Goal: Task Accomplishment & Management: Manage account settings

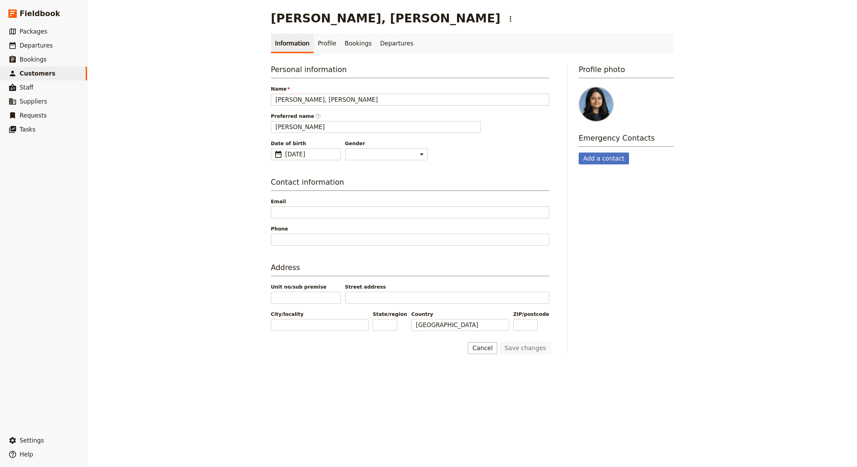
select select "[DEMOGRAPHIC_DATA]"
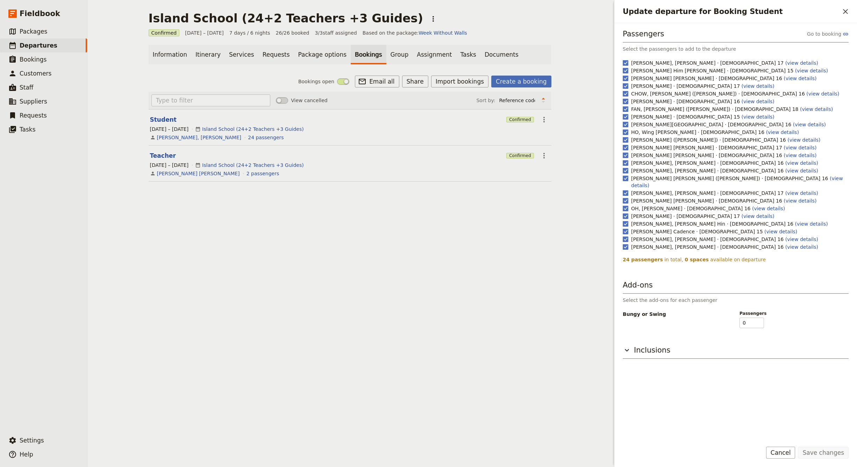
click at [525, 278] on div "Island School (24+2 Teachers +3 Guides) ​ Confirmed 2 – 8 Nov 2025 7 days / 6 n…" at bounding box center [349, 233] width 525 height 467
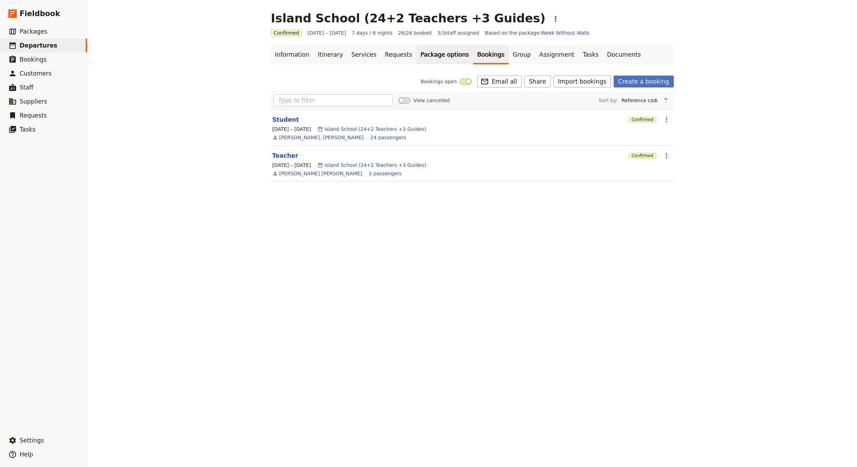
click at [416, 54] on link "Package options" at bounding box center [444, 55] width 57 height 20
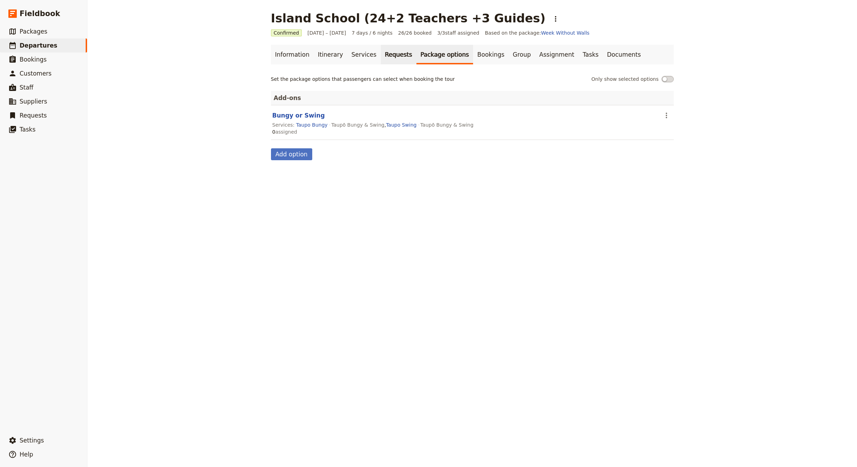
click at [387, 55] on link "Requests" at bounding box center [399, 55] width 36 height 20
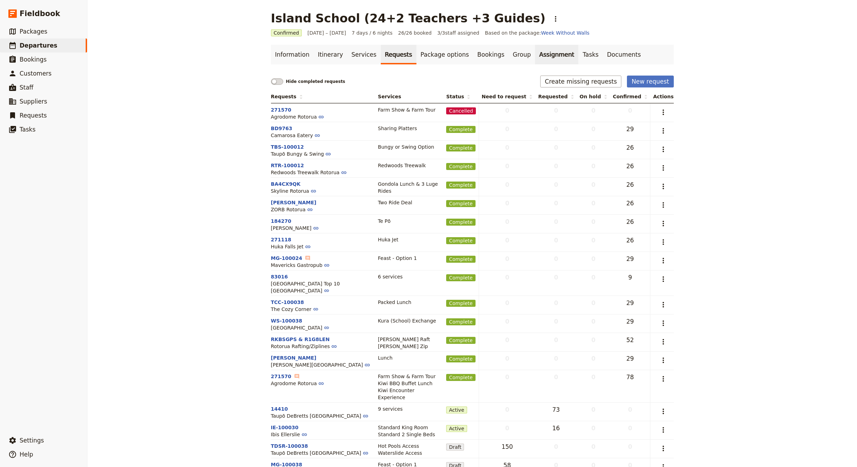
click at [537, 52] on link "Assignment" at bounding box center [556, 55] width 43 height 20
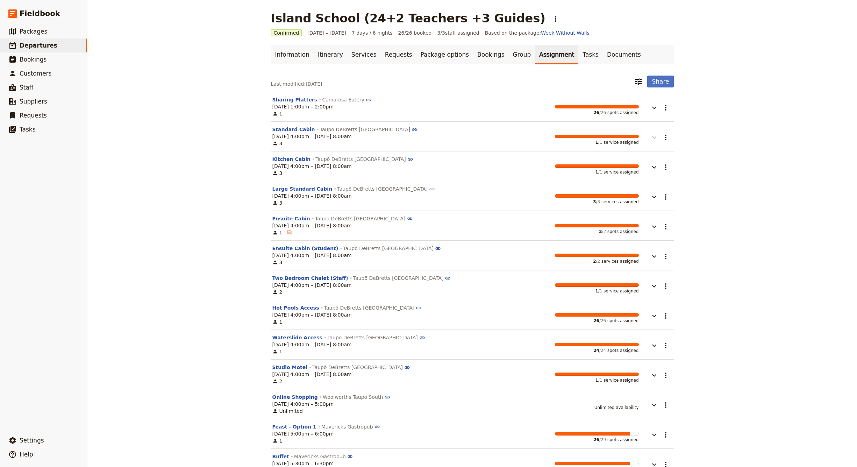
click at [652, 137] on icon "button" at bounding box center [654, 137] width 8 height 8
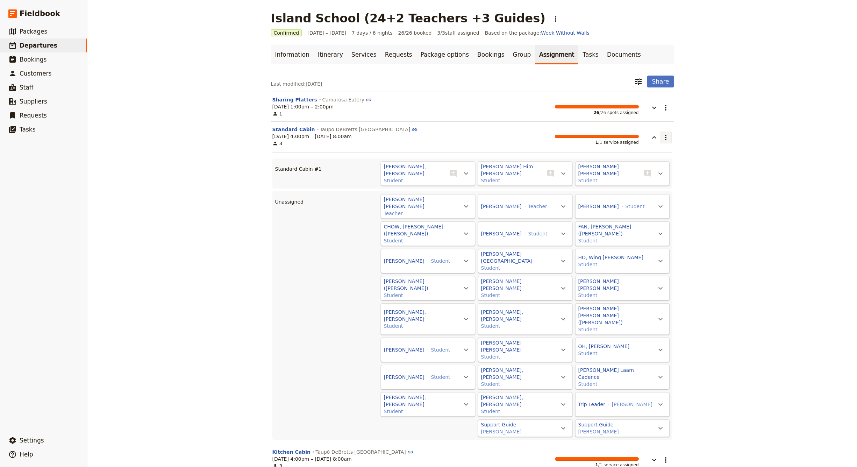
click at [665, 140] on icon "Actions" at bounding box center [665, 137] width 8 height 8
click at [352, 141] on div "3" at bounding box center [311, 143] width 79 height 7
click at [293, 130] on button "Standard Cabin" at bounding box center [293, 129] width 43 height 7
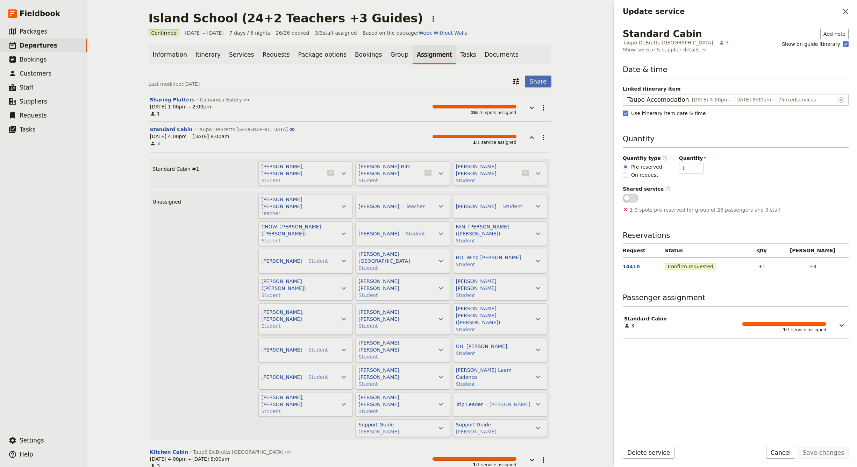
click at [659, 100] on span "Taupo Accomodation" at bounding box center [658, 99] width 62 height 8
click at [627, 94] on input "Taupo Accomodation" at bounding box center [627, 94] width 0 height 0
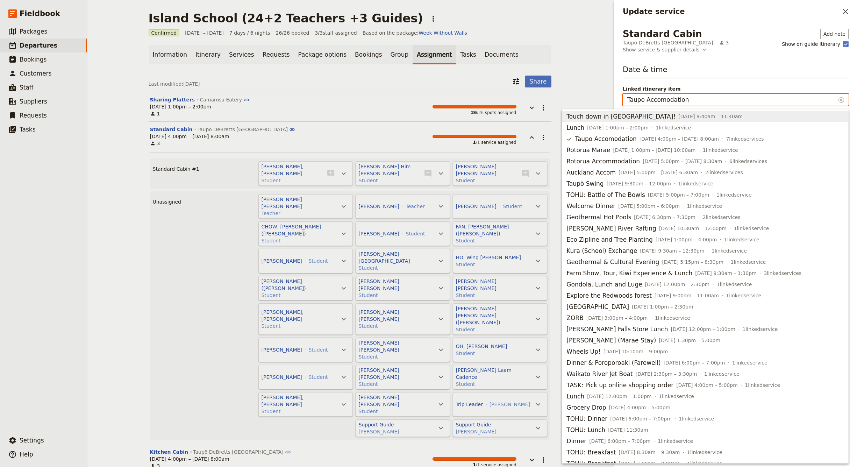
click at [648, 100] on input "Taupo Accomodation" at bounding box center [731, 99] width 208 height 8
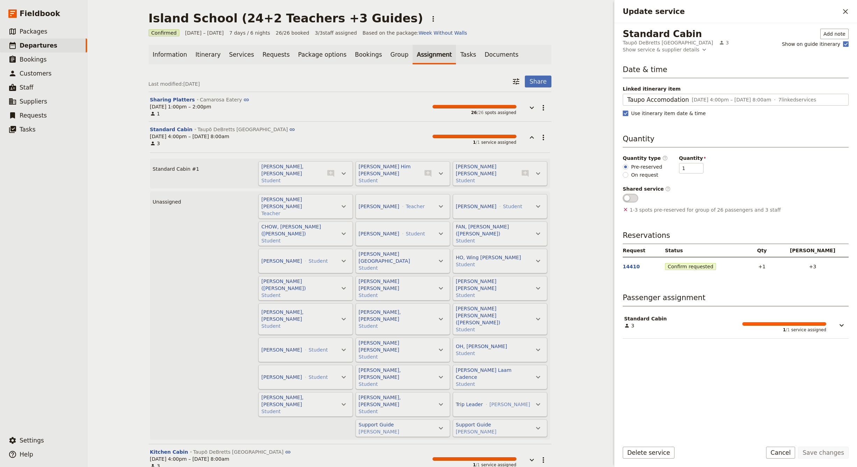
click at [735, 86] on span "Linked itinerary item" at bounding box center [736, 88] width 226 height 7
click at [627, 94] on input "Taupo Accomodation" at bounding box center [627, 94] width 0 height 0
click at [743, 65] on h3 "Date & time" at bounding box center [736, 71] width 226 height 14
click at [831, 32] on button "Add note" at bounding box center [834, 34] width 28 height 10
click at [745, 42] on div "Standard Cabin Taupō DeBretts Spa Resort 3 Add note Show on guide itinerary" at bounding box center [736, 37] width 226 height 17
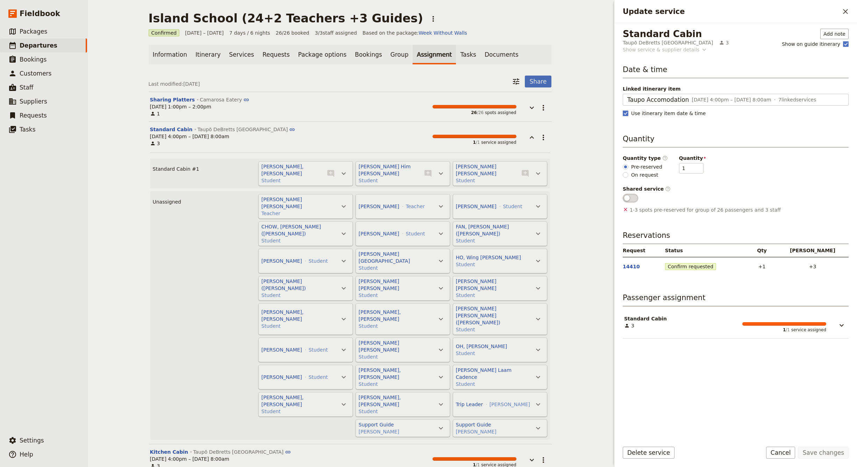
click at [701, 50] on icon "Update service" at bounding box center [704, 49] width 7 height 7
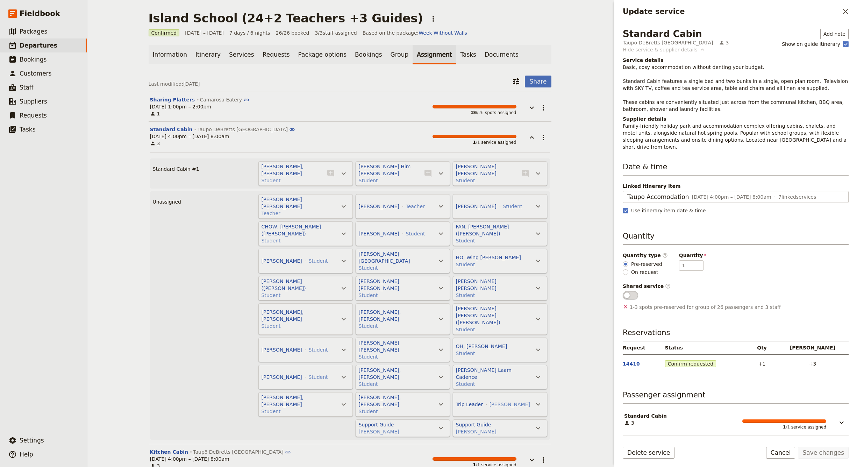
click at [701, 50] on icon "Update service" at bounding box center [702, 50] width 3 height 2
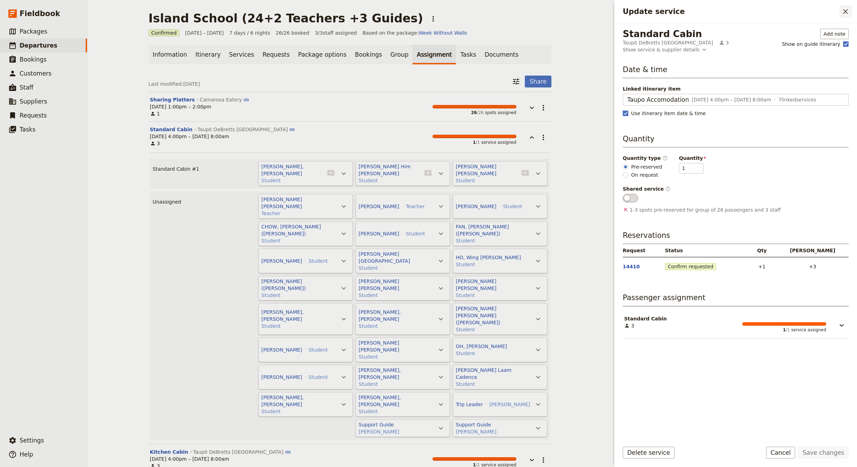
click at [846, 10] on icon "Close drawer" at bounding box center [845, 11] width 5 height 5
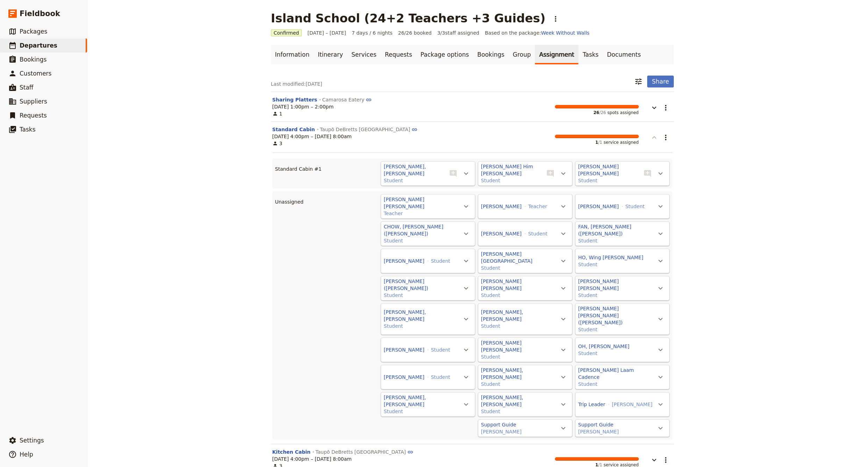
click at [654, 138] on icon "button" at bounding box center [654, 137] width 8 height 8
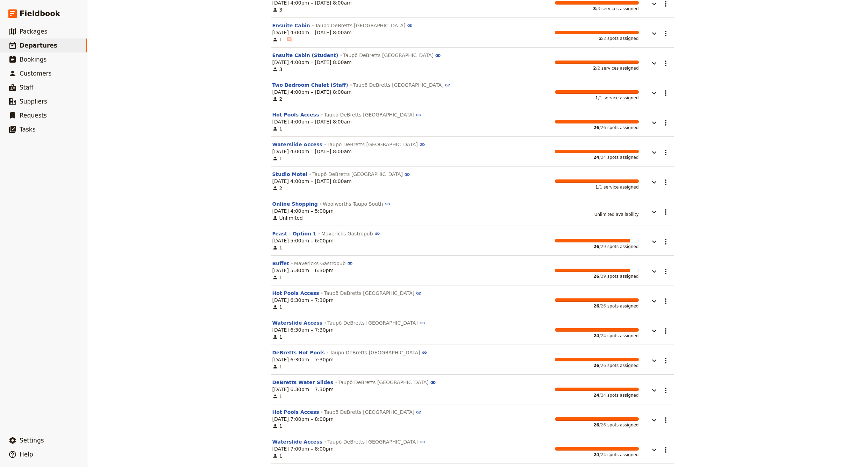
scroll to position [222, 0]
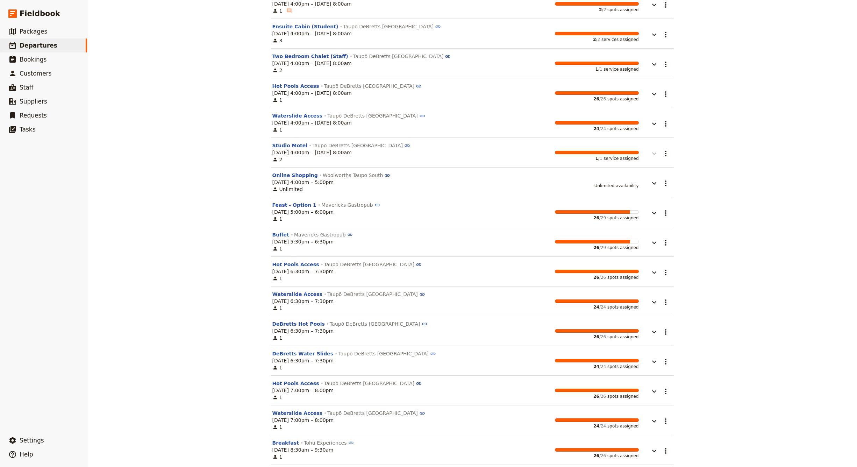
click at [653, 155] on icon "button" at bounding box center [654, 153] width 8 height 8
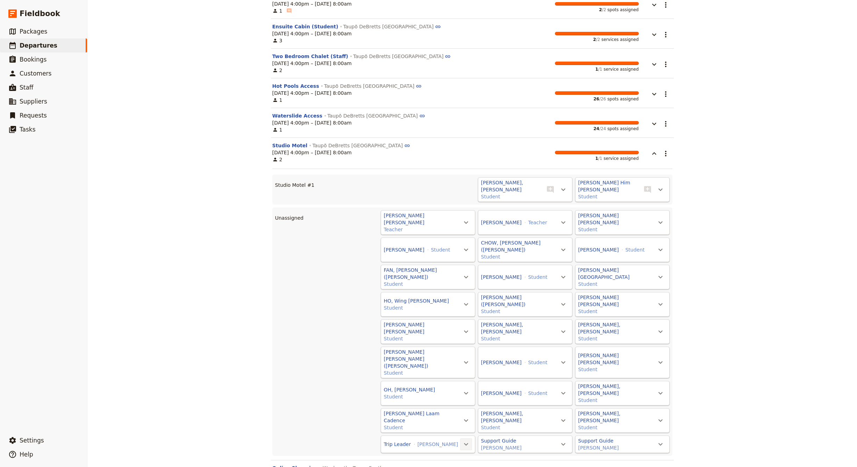
click at [460, 438] on button "​" at bounding box center [466, 444] width 12 height 12
click at [429, 441] on button "Karl Young" at bounding box center [437, 444] width 41 height 7
select select "MALE"
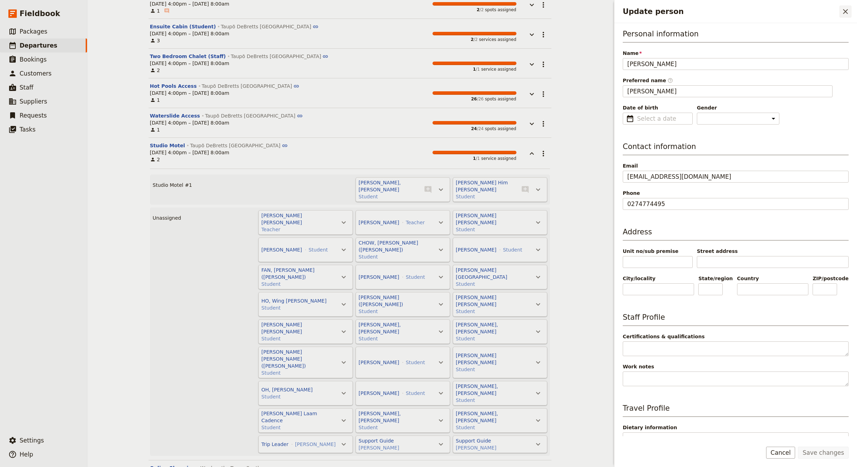
click at [845, 12] on icon "Close drawer" at bounding box center [845, 11] width 5 height 5
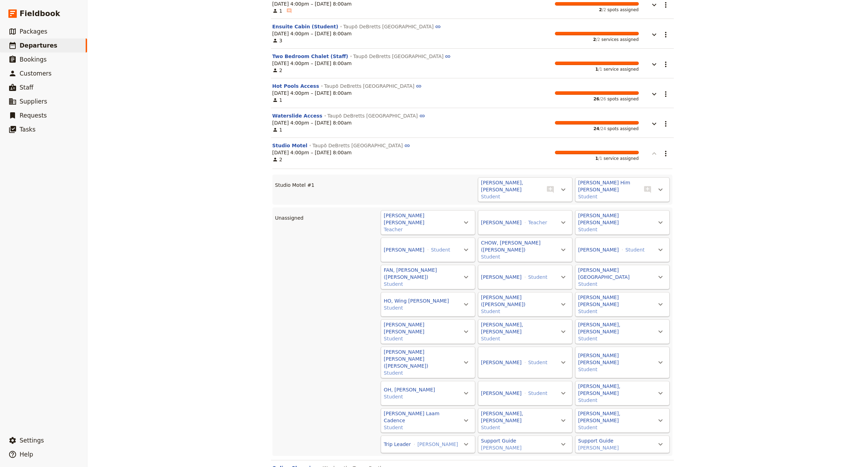
click at [653, 155] on icon "button" at bounding box center [654, 153] width 8 height 8
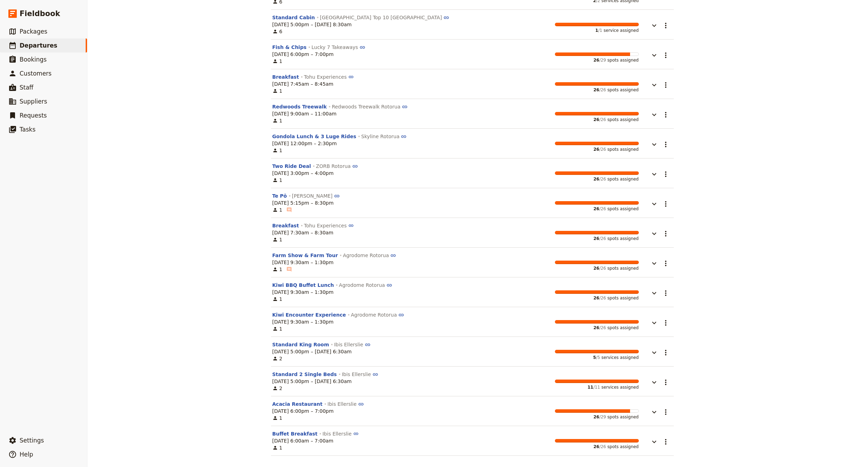
scroll to position [1390, 0]
click at [656, 382] on icon "button" at bounding box center [654, 382] width 8 height 8
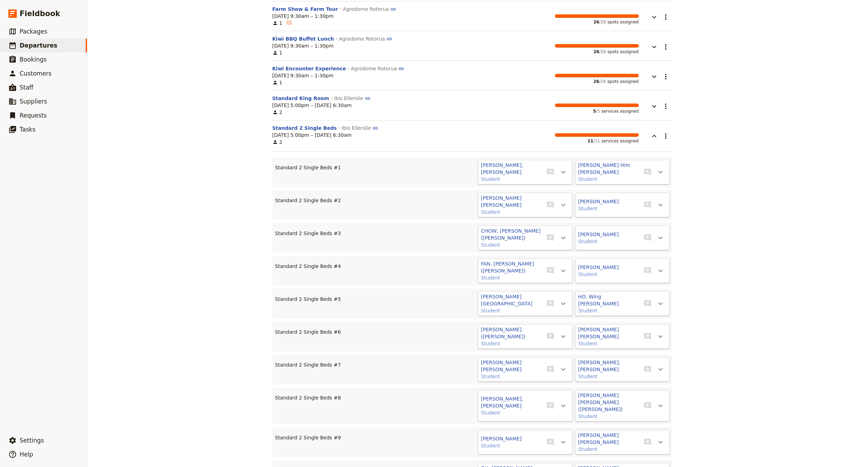
scroll to position [1636, 0]
click at [663, 168] on icon "Actions" at bounding box center [660, 171] width 8 height 8
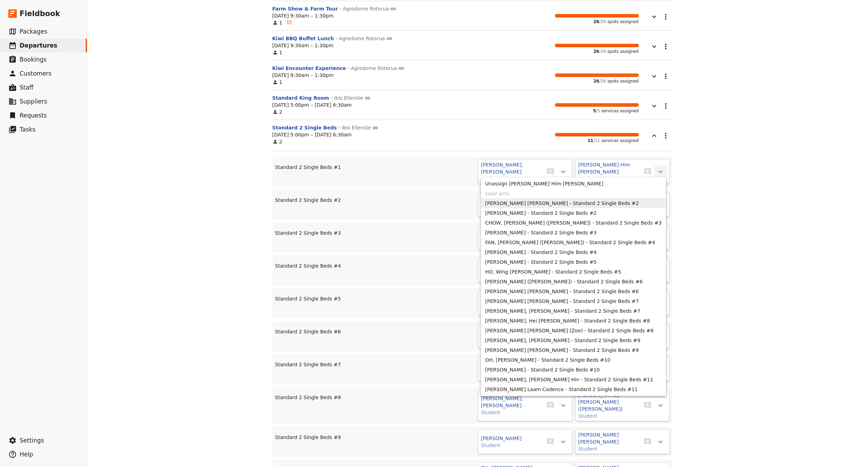
click at [555, 204] on span "CHAN, Yin Hay Hayley - Standard 2 Single Beds #2" at bounding box center [561, 203] width 153 height 7
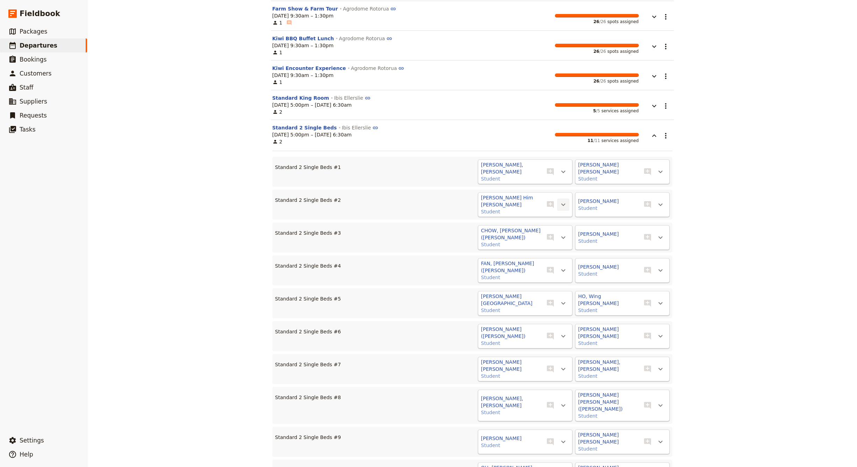
click at [566, 200] on icon "Actions" at bounding box center [563, 204] width 8 height 8
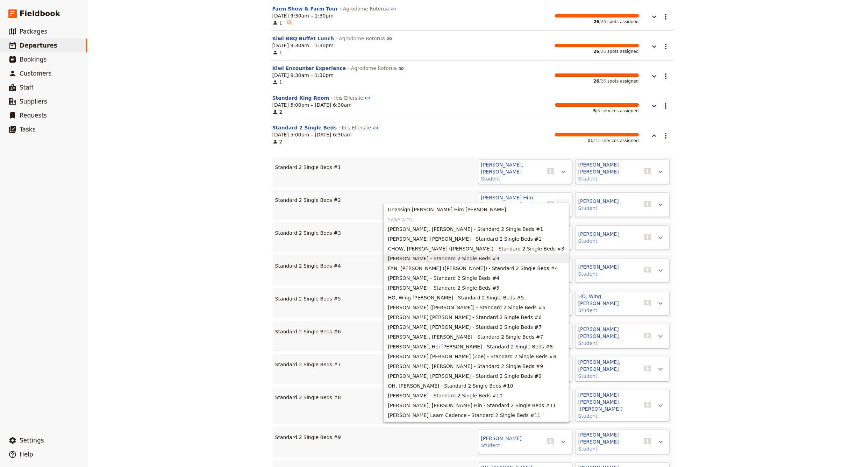
click at [460, 258] on span "CHUNG, Serah - Standard 2 Single Beds #3" at bounding box center [444, 258] width 112 height 7
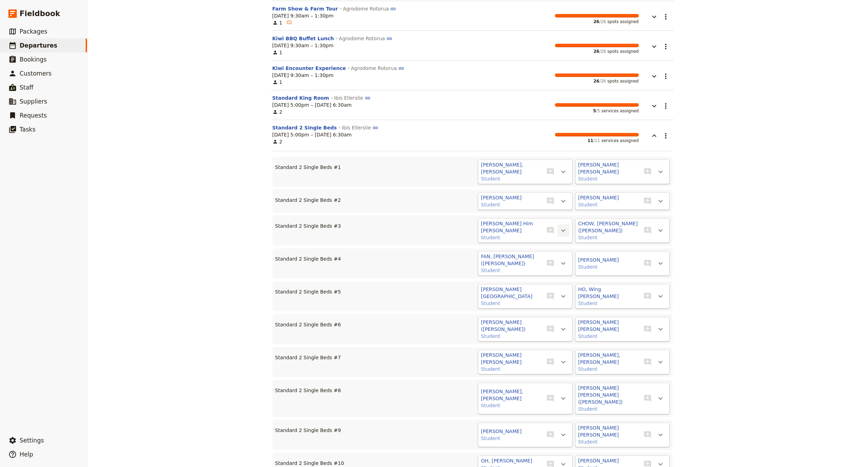
click at [563, 226] on icon "Actions" at bounding box center [563, 230] width 8 height 8
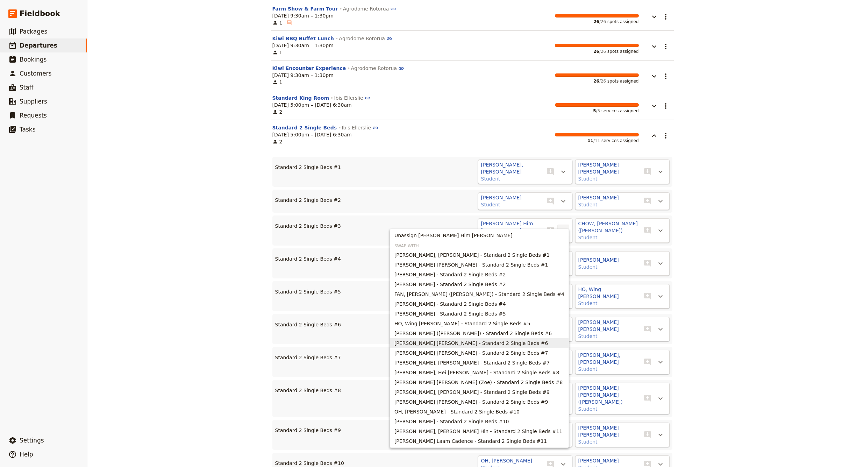
click at [489, 344] on span "LEE, Chung Yan Hava - Standard 2 Single Beds #6" at bounding box center [470, 342] width 153 height 7
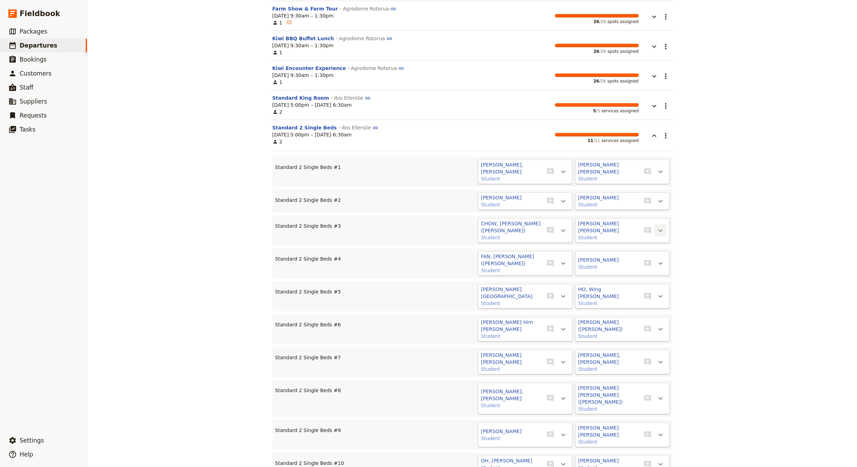
click at [662, 229] on icon "Actions" at bounding box center [660, 230] width 4 height 2
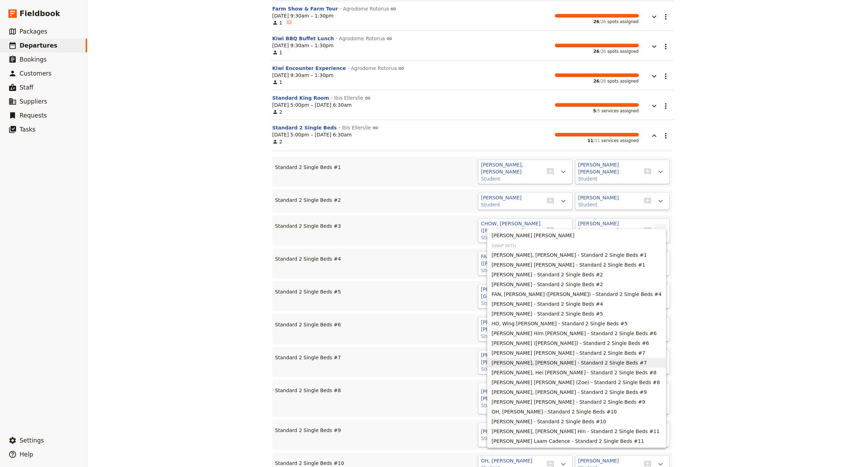
click at [587, 363] on span "LEE, Yui Ching Regan - Standard 2 Single Beds #7" at bounding box center [569, 362] width 155 height 7
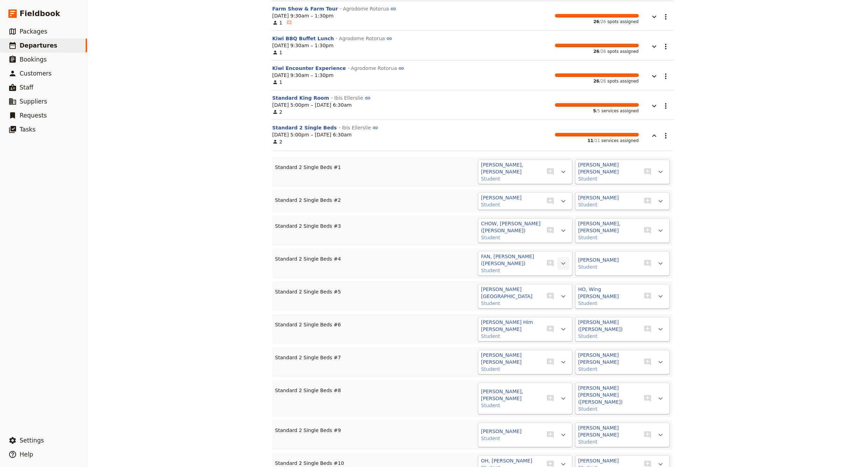
click at [565, 259] on icon "Actions" at bounding box center [563, 263] width 8 height 8
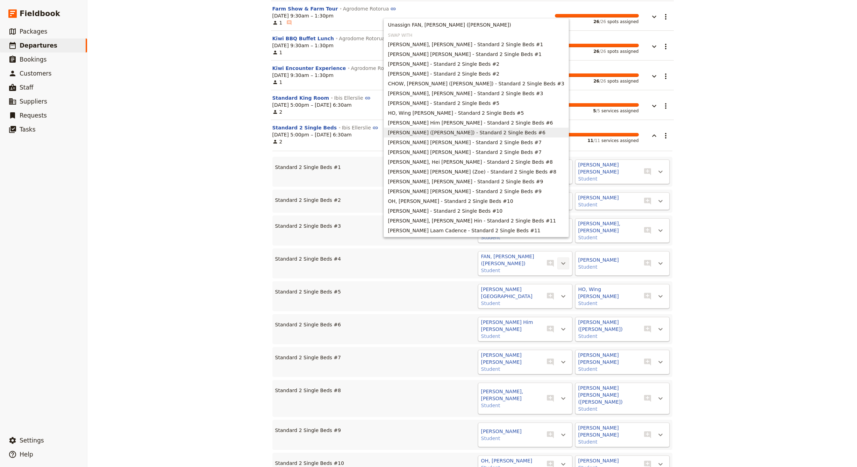
click at [736, 224] on div "Island School (24+2 Teachers +3 Guides) ​ Confirmed 2 – 8 Nov 2025 7 days / 6 n…" at bounding box center [472, 233] width 770 height 467
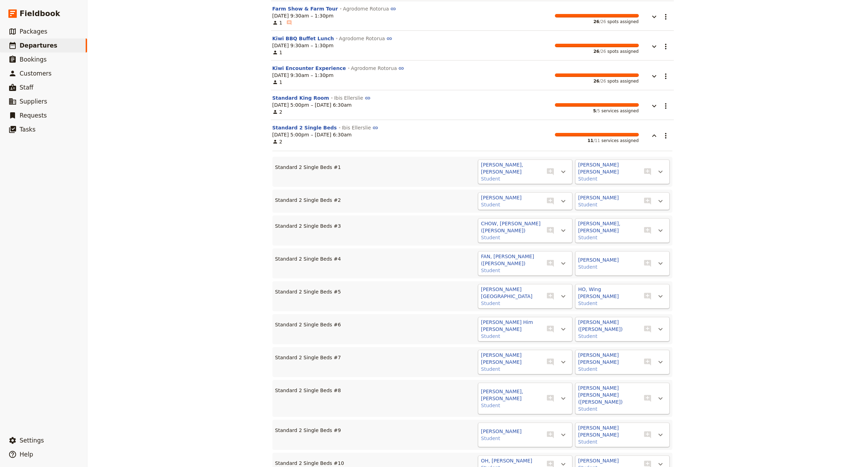
click at [317, 170] on span "Standard 2 Single Beds #1" at bounding box center [308, 174] width 66 height 20
click at [322, 167] on span "Standard 2 Single Beds #1" at bounding box center [308, 174] width 66 height 20
click at [346, 169] on div "AHMED, Zubia Faraz Student ​ ​ CHAN, Yin Hay Hayley Student ​ ​" at bounding box center [507, 171] width 323 height 24
click at [562, 200] on icon "Actions" at bounding box center [563, 201] width 4 height 2
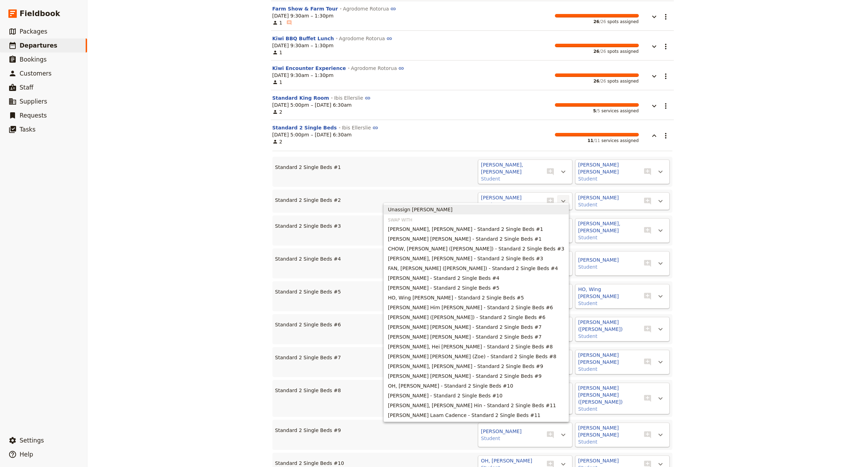
click at [453, 207] on span "Unassign CHEN, Dylan Hope" at bounding box center [420, 209] width 65 height 7
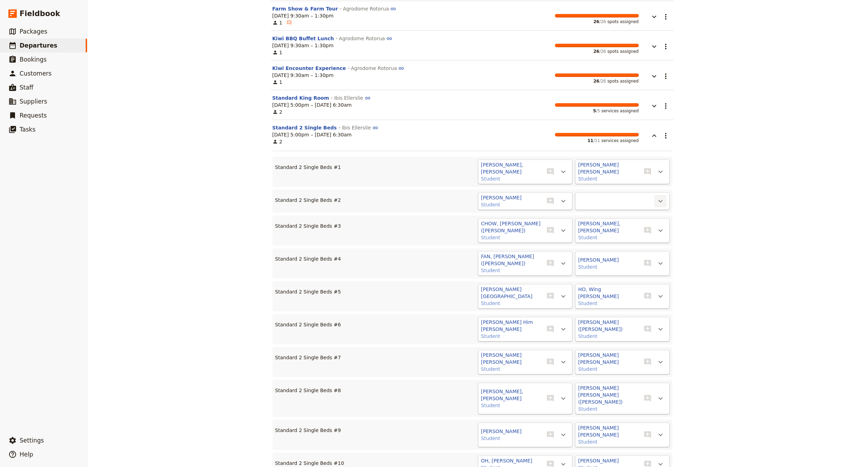
click at [659, 197] on icon "Actions" at bounding box center [660, 201] width 8 height 8
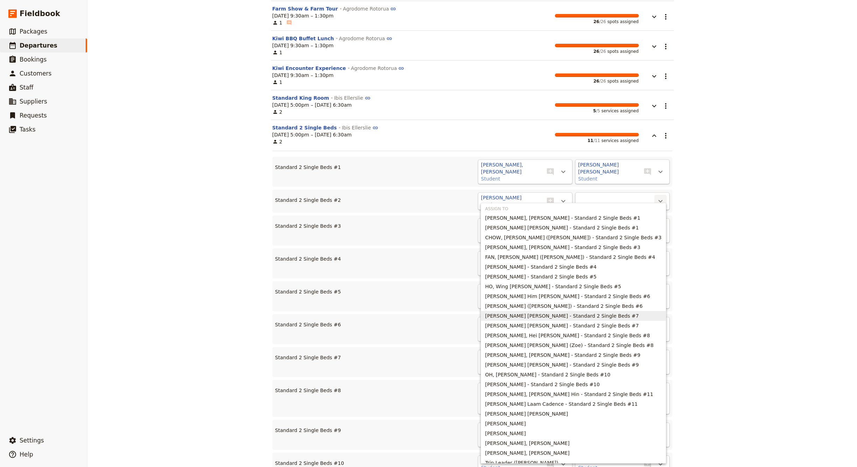
scroll to position [0, 0]
click at [526, 432] on span "CHEN, Dylan Hope" at bounding box center [505, 433] width 41 height 7
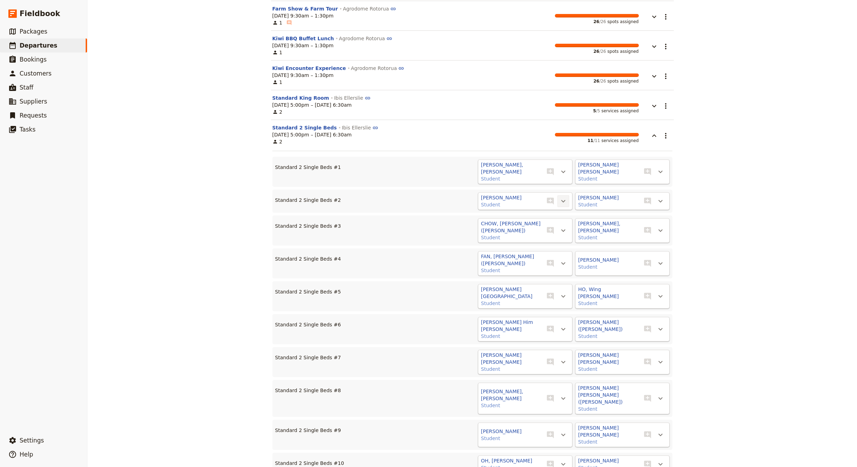
click at [563, 197] on icon "Actions" at bounding box center [563, 201] width 8 height 8
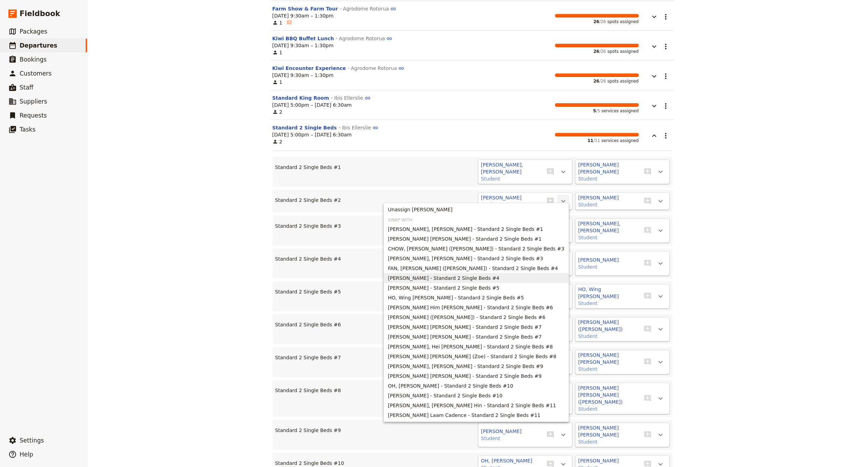
click at [731, 258] on div "Island School (24+2 Teachers +3 Guides) ​ Confirmed 2 – 8 Nov 2025 7 days / 6 n…" at bounding box center [472, 233] width 770 height 467
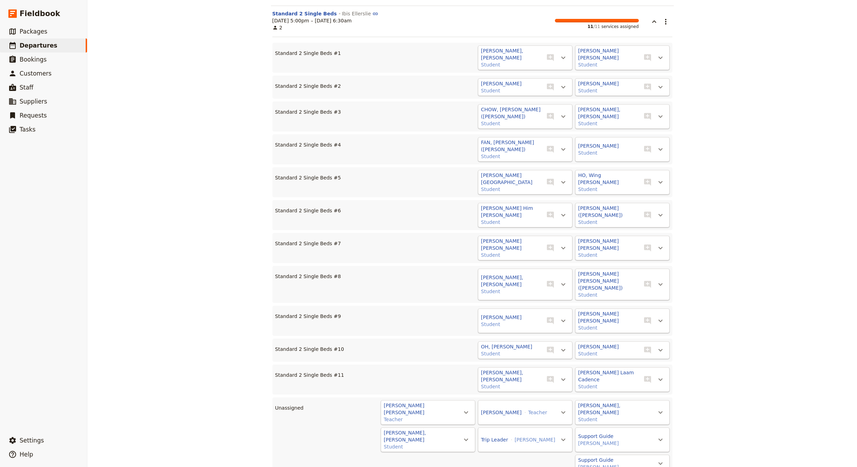
scroll to position [1736, 0]
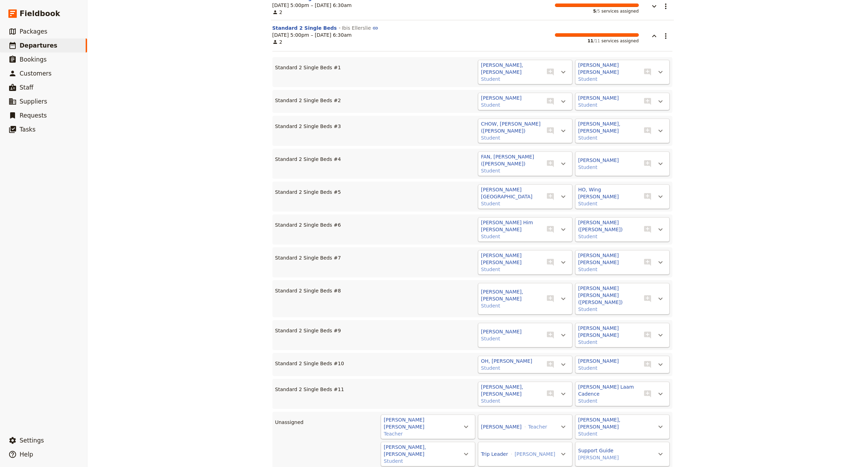
click at [449, 70] on div "AHMED, Zubia Faraz Student ​ ​ CHAN, Yin Hay Hayley Student ​ ​" at bounding box center [507, 72] width 323 height 24
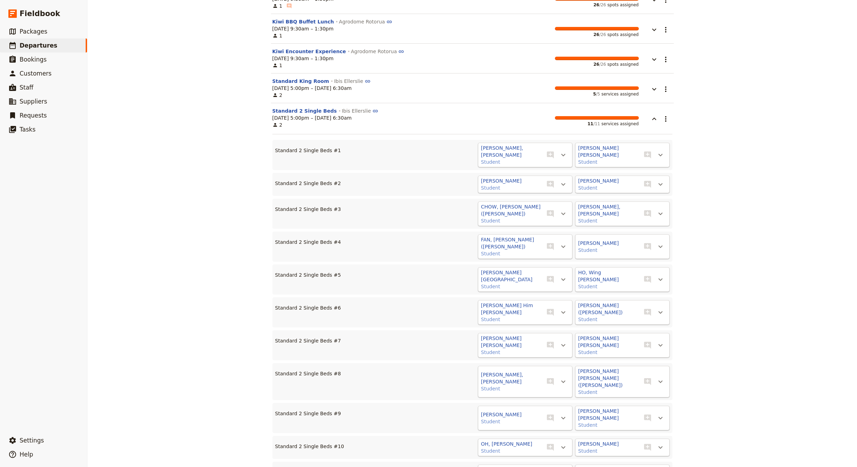
scroll to position [1652, 0]
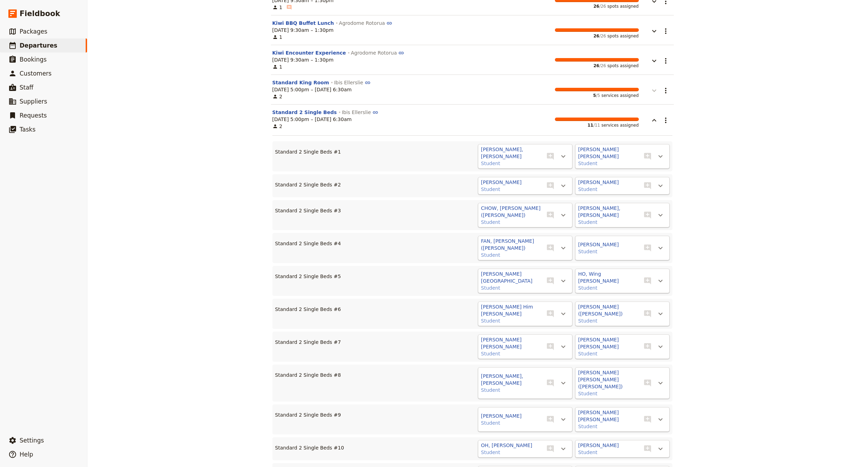
click at [655, 91] on icon "button" at bounding box center [654, 91] width 4 height 2
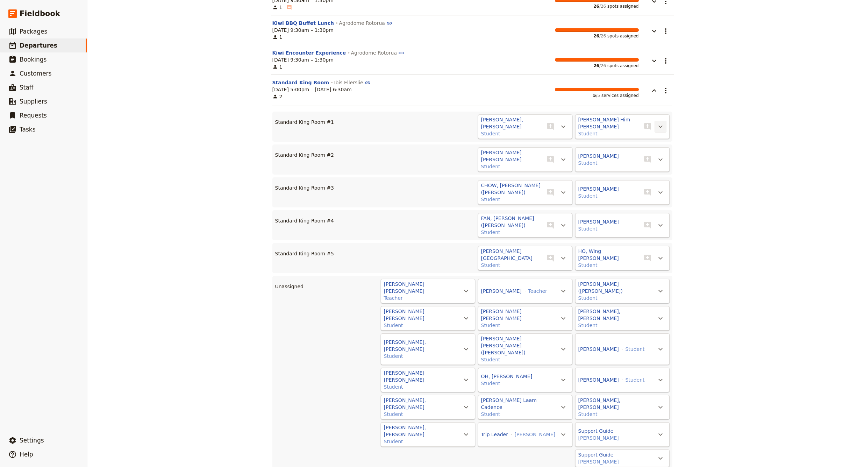
click at [661, 126] on icon "Actions" at bounding box center [660, 127] width 4 height 2
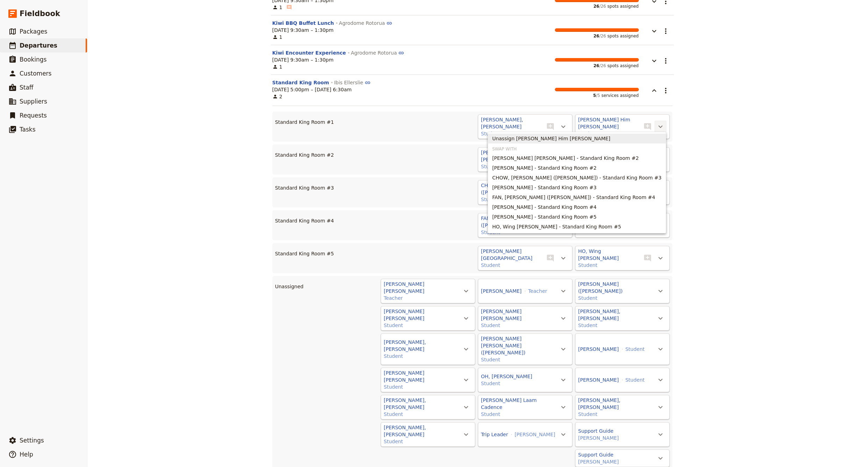
click at [588, 140] on span "Unassign CHAN, Chee Him Oliver" at bounding box center [551, 138] width 118 height 7
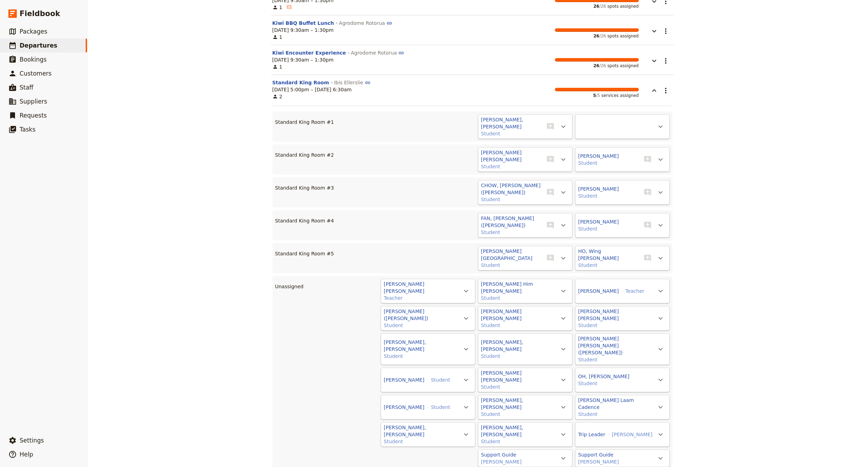
drag, startPoint x: 503, startPoint y: 378, endPoint x: 525, endPoint y: 383, distance: 22.2
click at [526, 355] on div "CAWSON Gareth John Teacher ​ CHAN, Chee Him Oliver Student ​ LEE Yee Wah Teache…" at bounding box center [489, 373] width 360 height 188
click at [516, 450] on div "Support Guide Kaylah Emerson" at bounding box center [518, 457] width 77 height 15
click at [565, 125] on icon "Actions" at bounding box center [563, 126] width 8 height 8
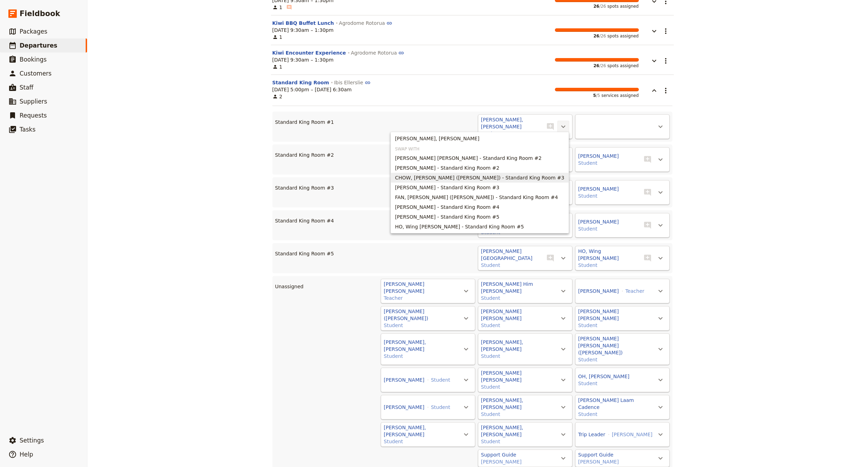
scroll to position [0, 0]
click at [756, 214] on div "Island School (24+2 Teachers +3 Guides) ​ Confirmed 2 – 8 Nov 2025 7 days / 6 n…" at bounding box center [472, 233] width 770 height 467
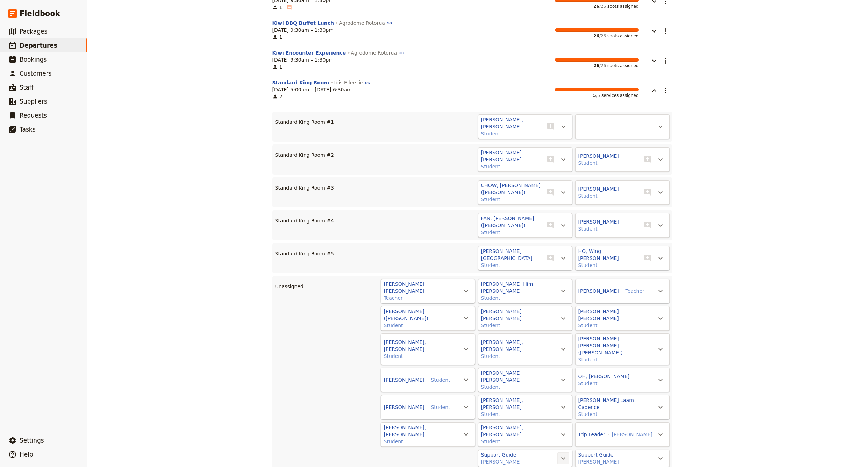
click at [564, 454] on icon "Actions" at bounding box center [563, 458] width 8 height 8
click at [563, 125] on icon "Actions" at bounding box center [563, 126] width 8 height 8
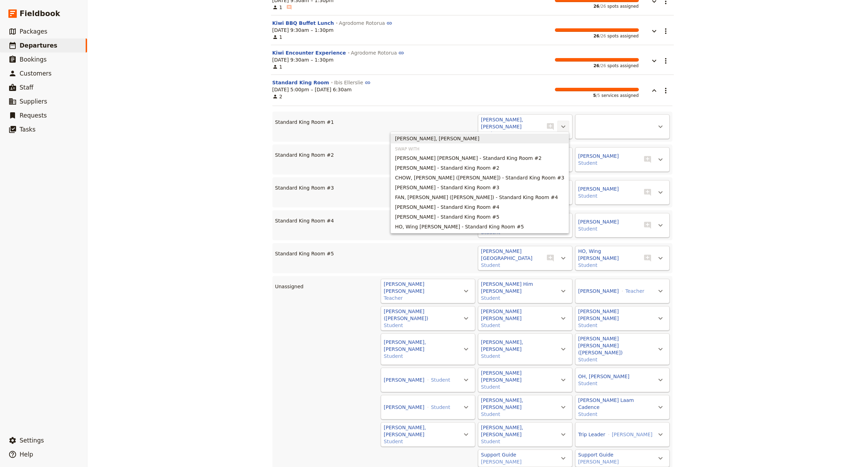
click at [480, 140] on span "Unassign AHMED, Zubia Faraz" at bounding box center [437, 138] width 85 height 7
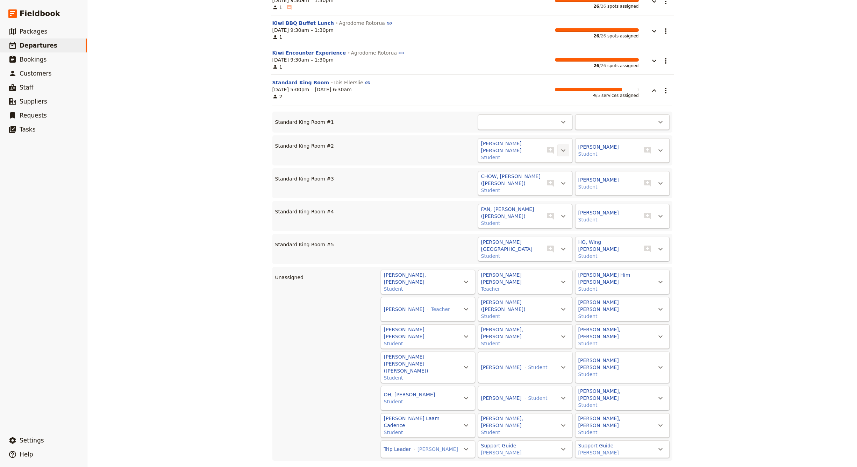
click at [561, 149] on icon "Actions" at bounding box center [563, 150] width 4 height 2
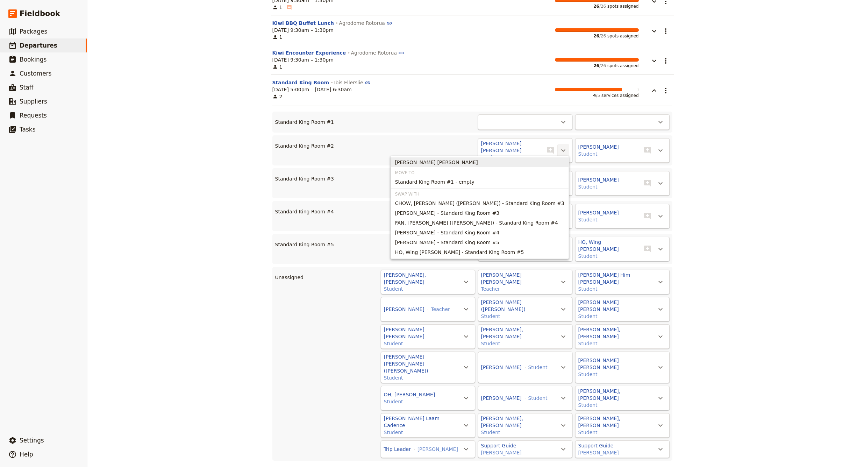
click at [478, 163] on span "Unassign CHAN, Yin Hay Hayley" at bounding box center [436, 162] width 83 height 7
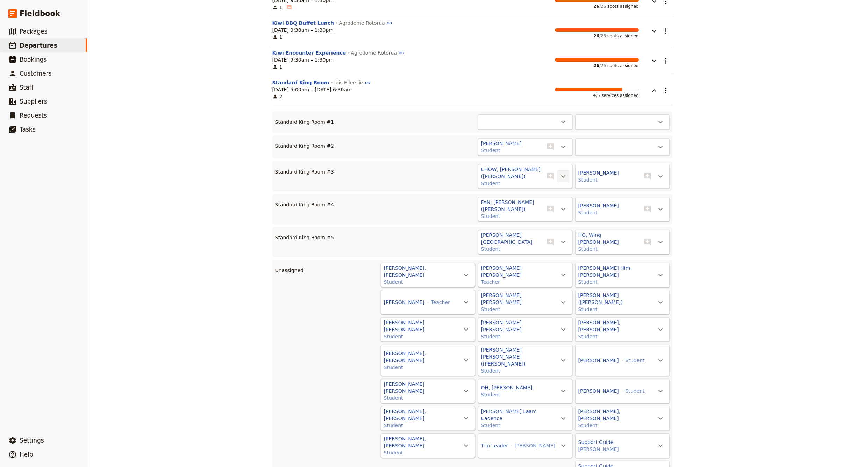
click at [563, 172] on icon "Actions" at bounding box center [563, 176] width 8 height 8
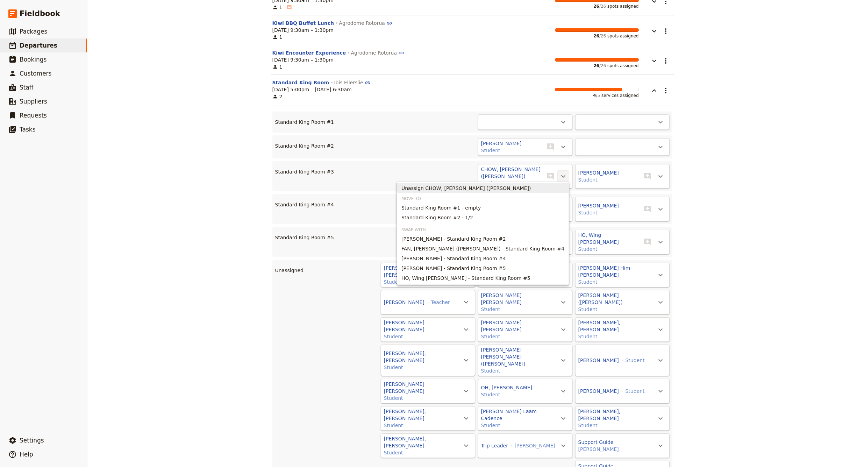
drag, startPoint x: 532, startPoint y: 189, endPoint x: 537, endPoint y: 178, distance: 13.1
click at [531, 188] on span "Unassign CHOW, Jun Yeung (Keith)" at bounding box center [465, 188] width 129 height 7
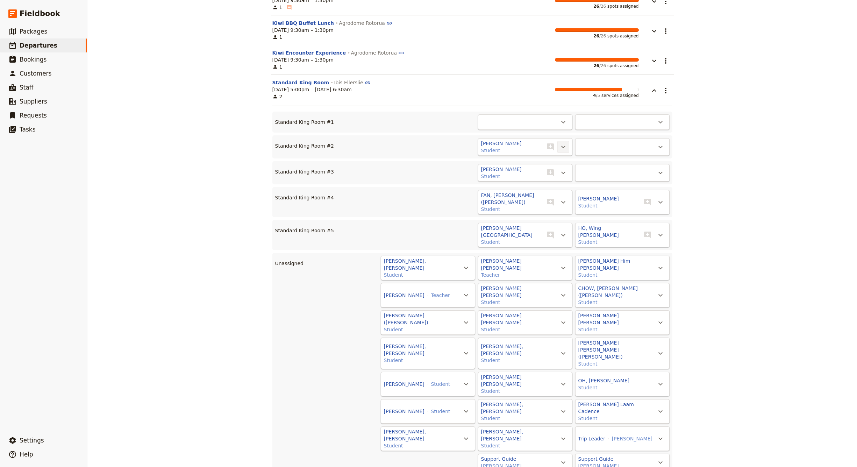
click at [566, 148] on icon "Actions" at bounding box center [563, 147] width 8 height 8
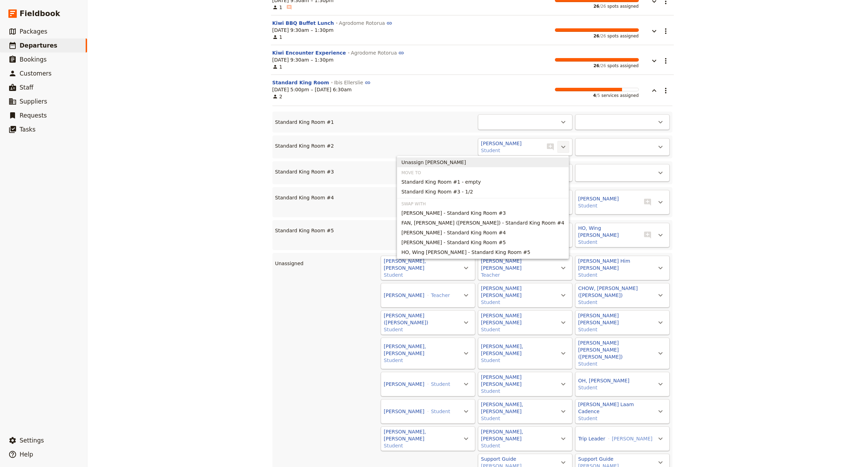
click at [542, 165] on span "Unassign CHEN, Dylan Hope" at bounding box center [482, 162] width 163 height 7
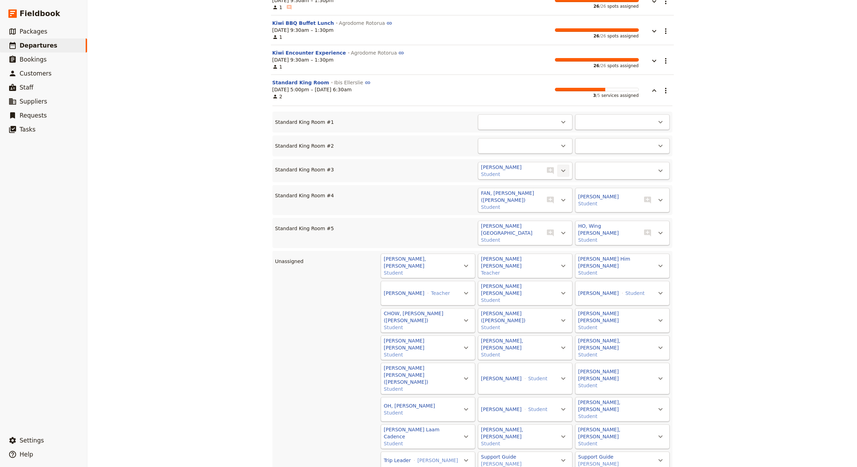
click at [563, 171] on icon "Actions" at bounding box center [563, 171] width 4 height 2
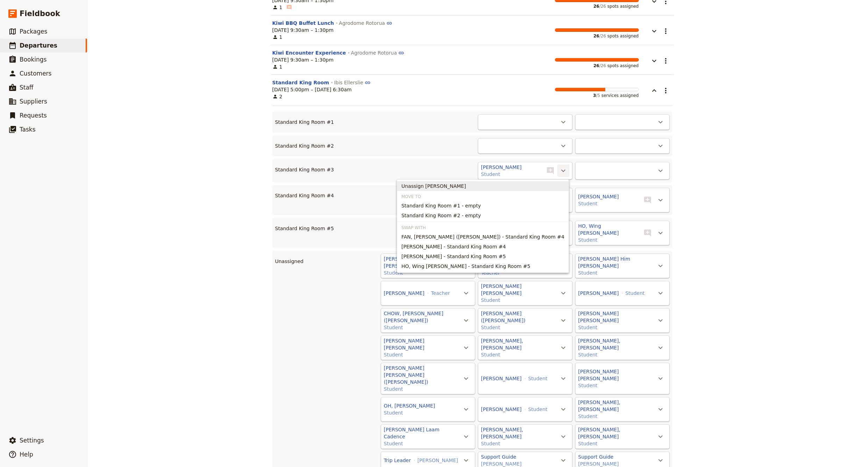
click at [521, 185] on span "Unassign CHUNG, Serah" at bounding box center [482, 186] width 163 height 7
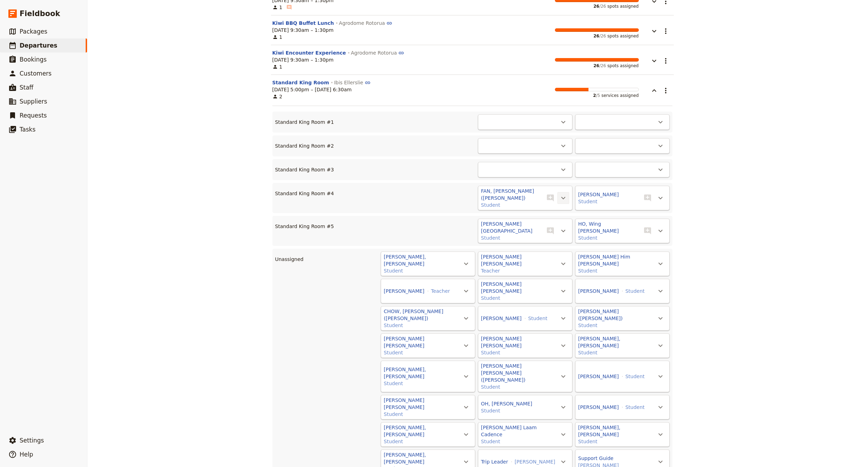
click at [564, 194] on icon "Actions" at bounding box center [563, 198] width 8 height 8
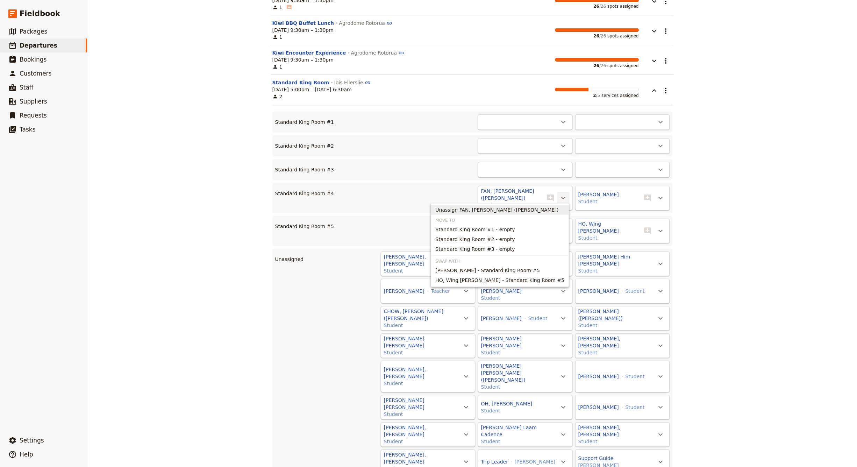
click at [507, 209] on span "Unassign FAN, Hoi Tik (Heidi)" at bounding box center [496, 209] width 123 height 7
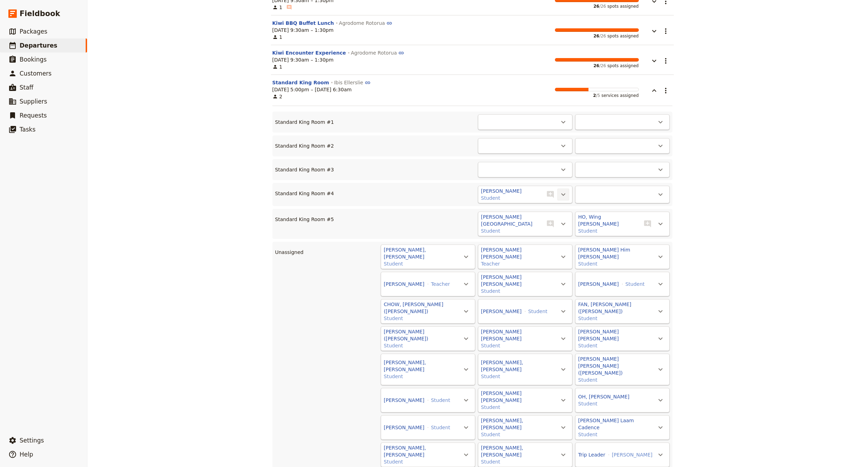
click at [564, 195] on icon "Actions" at bounding box center [563, 194] width 4 height 2
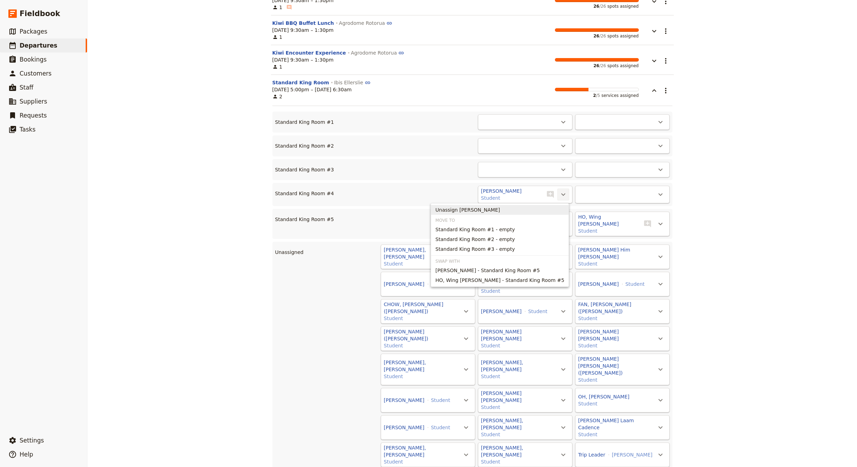
click at [517, 211] on span "Unassign FONG, John Yale" at bounding box center [499, 209] width 129 height 7
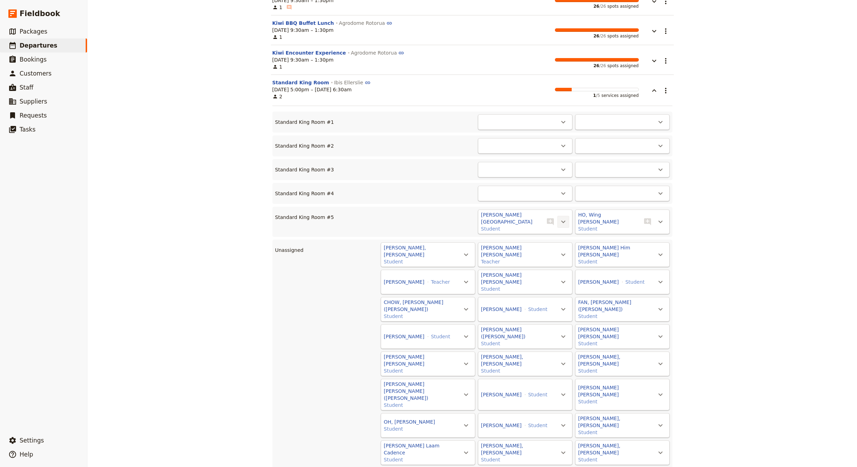
click at [563, 217] on icon "Actions" at bounding box center [563, 221] width 8 height 8
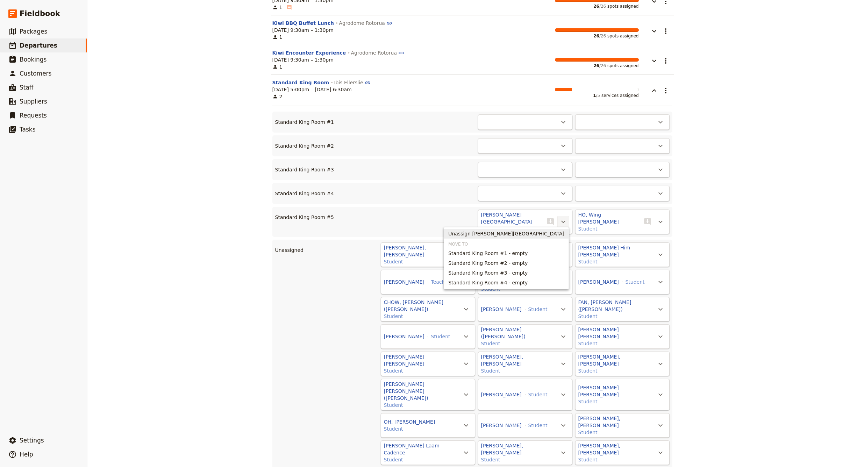
click at [538, 233] on span "Unassign HO, Bethany" at bounding box center [506, 233] width 116 height 7
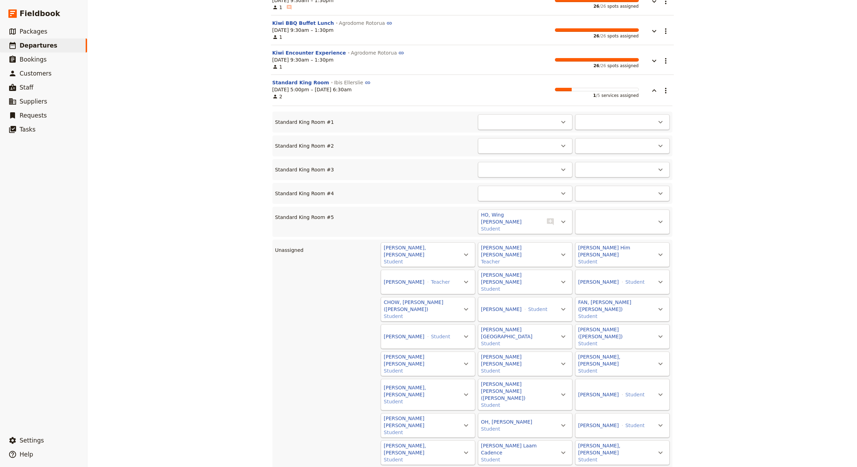
click at [637, 374] on span "Standard King Room #1 - empty" at bounding box center [621, 371] width 79 height 7
click at [642, 363] on span "Standard King Room #2 - empty" at bounding box center [621, 365] width 79 height 7
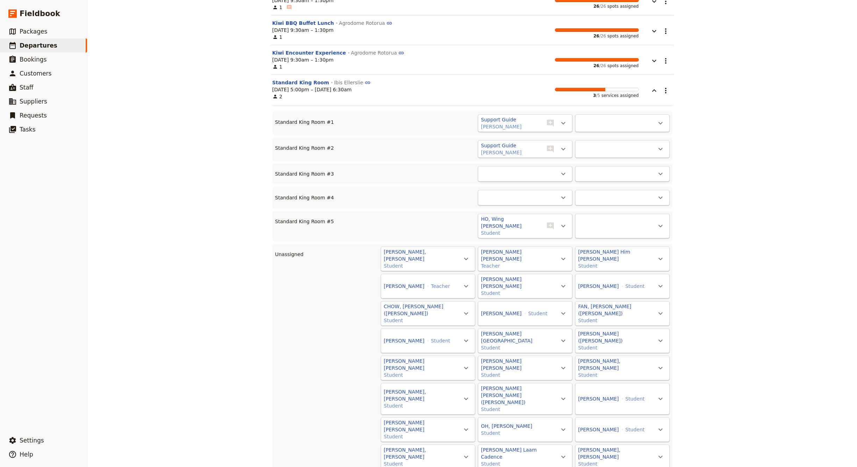
click at [644, 379] on span "Standard King Room #3 - empty" at bounding box center [621, 377] width 79 height 7
click at [564, 257] on icon "Actions" at bounding box center [563, 261] width 8 height 8
click at [549, 305] on span "Standard King Room #4 - empty" at bounding box center [524, 303] width 79 height 7
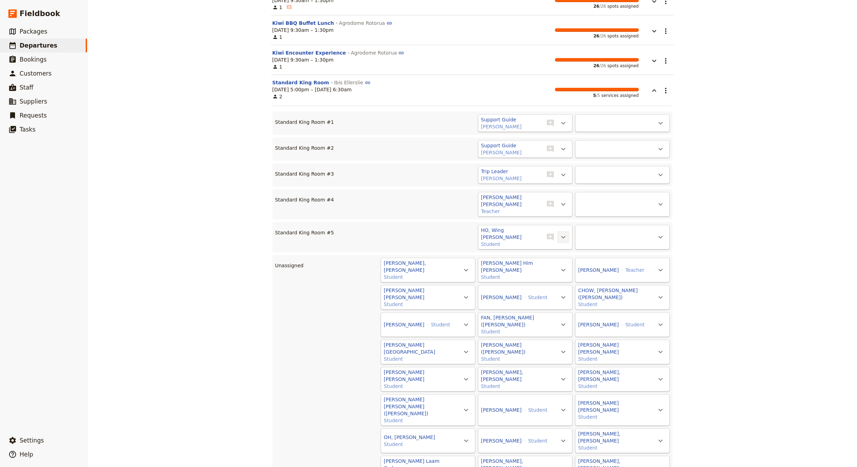
click at [565, 233] on icon "Actions" at bounding box center [563, 237] width 8 height 8
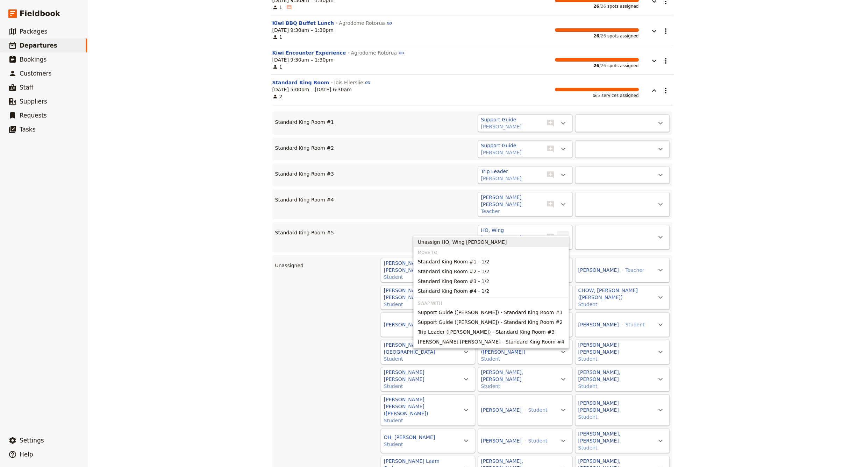
click at [511, 241] on span "Unassign HO, Wing Tung Leanna" at bounding box center [491, 241] width 146 height 7
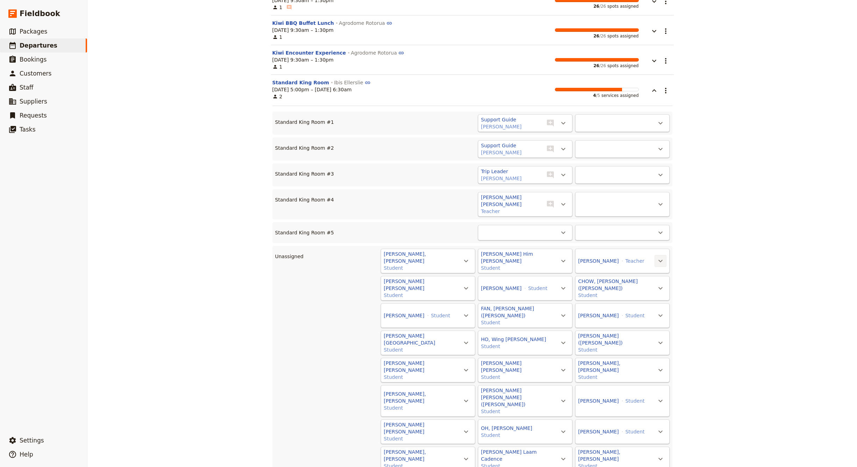
click at [659, 257] on icon "Actions" at bounding box center [660, 261] width 8 height 8
click at [651, 314] on span "Standard King Room #5 - empty" at bounding box center [621, 313] width 79 height 7
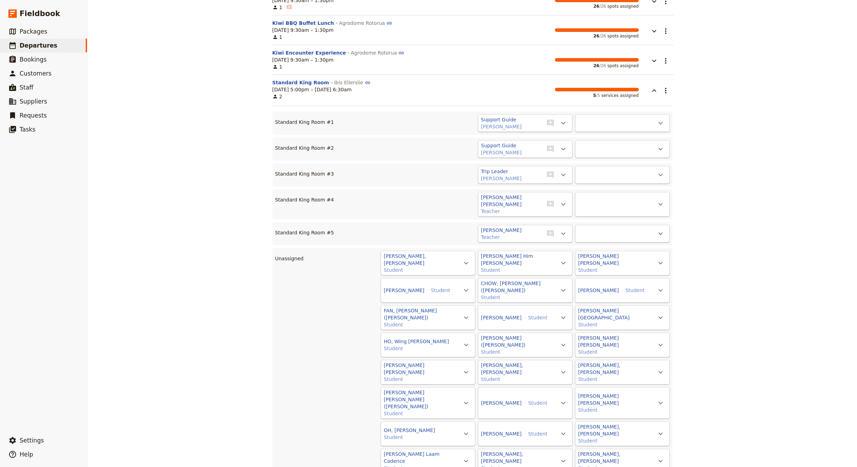
click at [779, 205] on div "Island School (24+2 Teachers +3 Guides) ​ Confirmed 2 – 8 Nov 2025 7 days / 6 n…" at bounding box center [472, 233] width 770 height 467
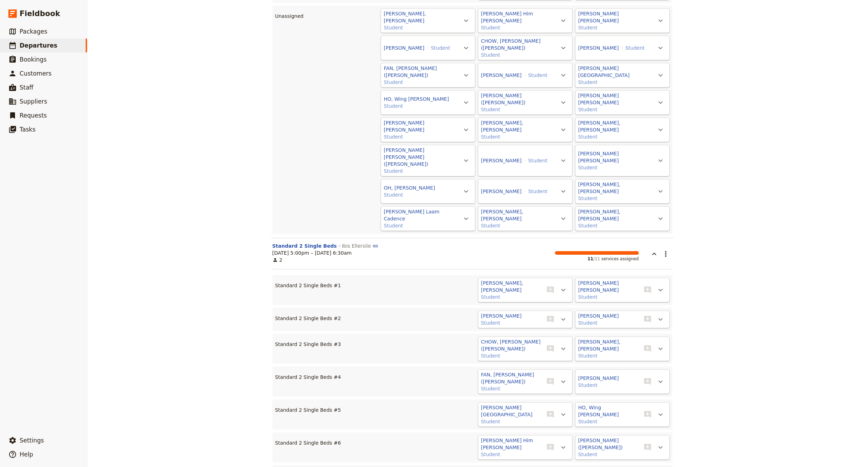
scroll to position [1896, 0]
click at [656, 248] on icon "button" at bounding box center [654, 252] width 8 height 8
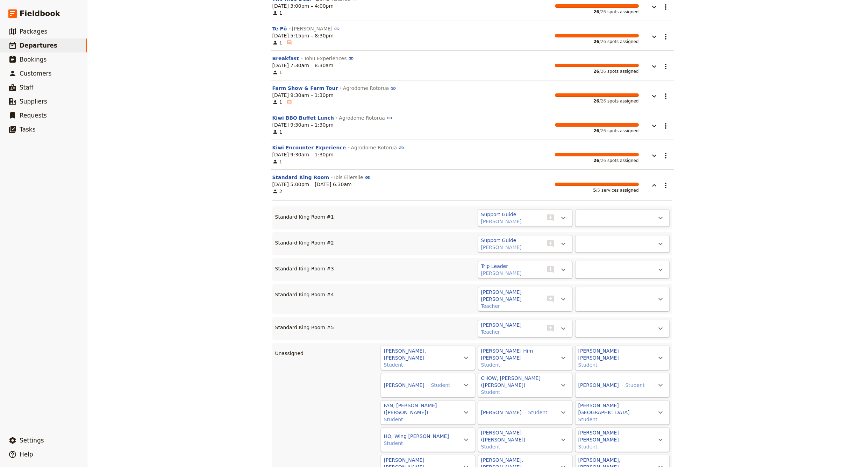
scroll to position [1557, 0]
click at [655, 155] on icon "button" at bounding box center [654, 155] width 4 height 2
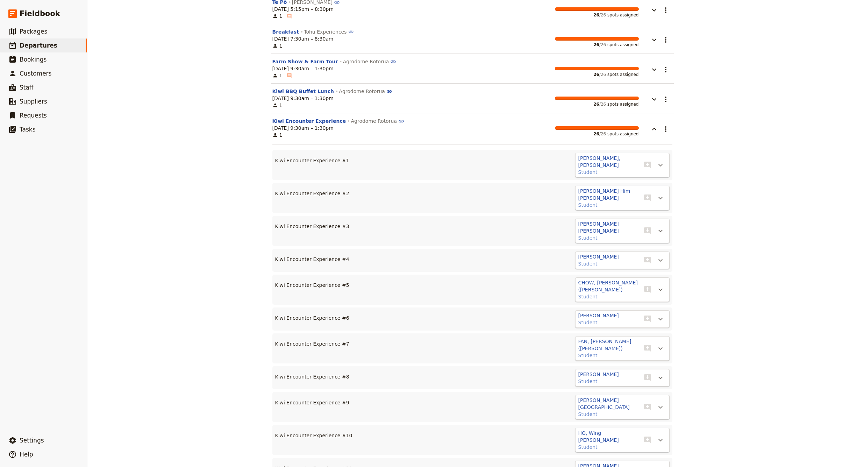
scroll to position [1583, 0]
click at [656, 129] on icon "button" at bounding box center [654, 130] width 8 height 8
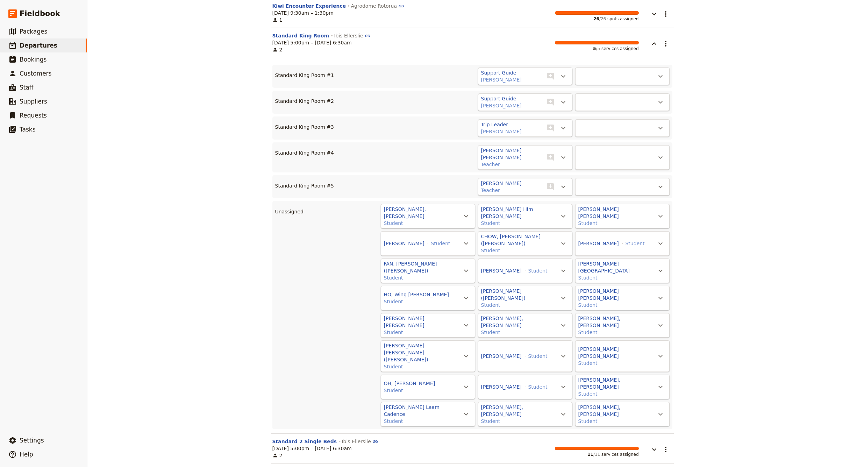
scroll to position [0, 0]
click at [655, 44] on icon "button" at bounding box center [654, 43] width 4 height 2
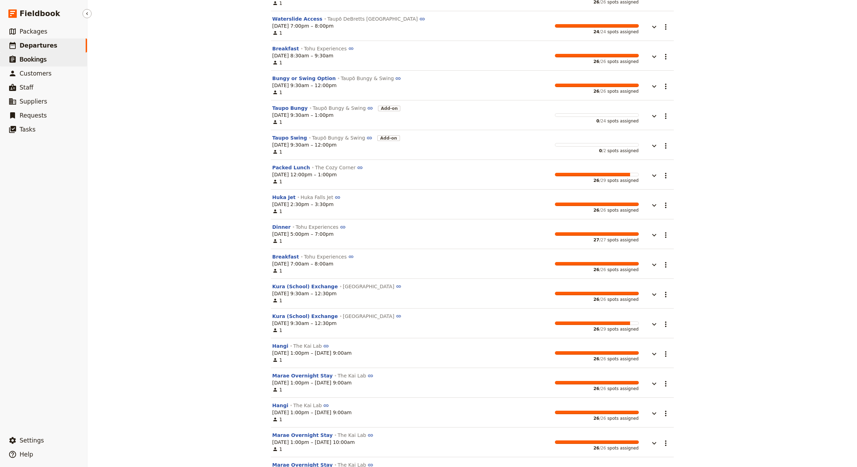
scroll to position [613, 0]
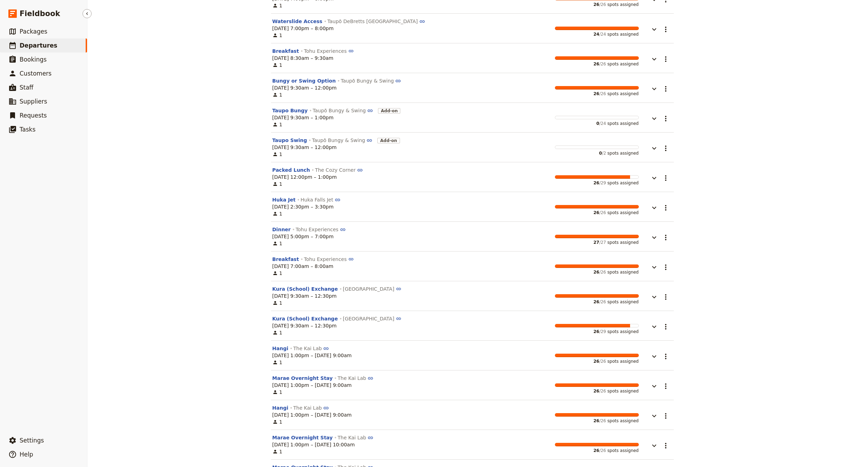
click at [43, 46] on span "Departures" at bounding box center [39, 45] width 38 height 7
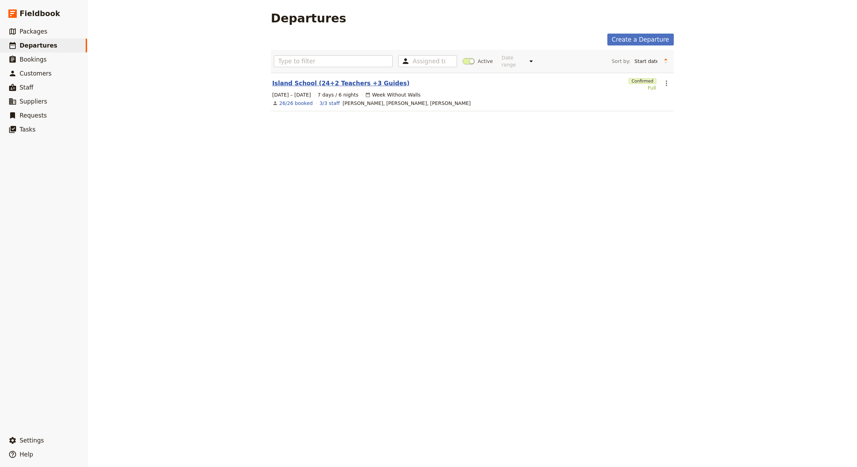
click at [332, 79] on link "Island School (24+2 Teachers +3 Guides)" at bounding box center [340, 83] width 137 height 8
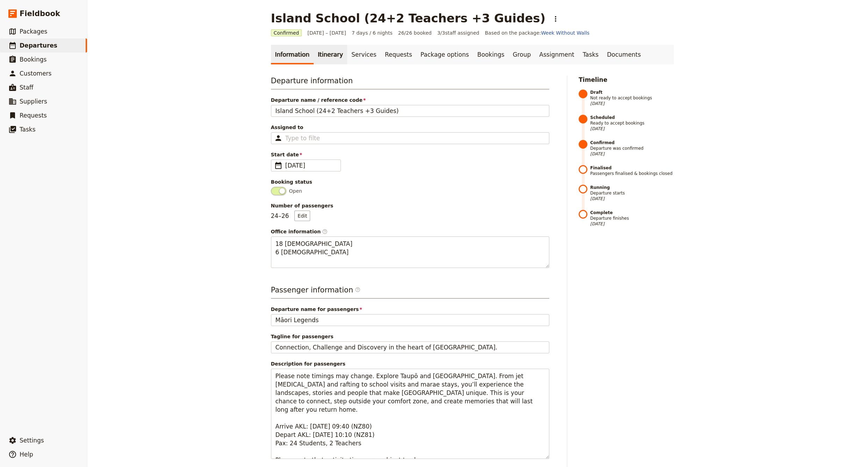
click at [327, 56] on link "Itinerary" at bounding box center [331, 55] width 34 height 20
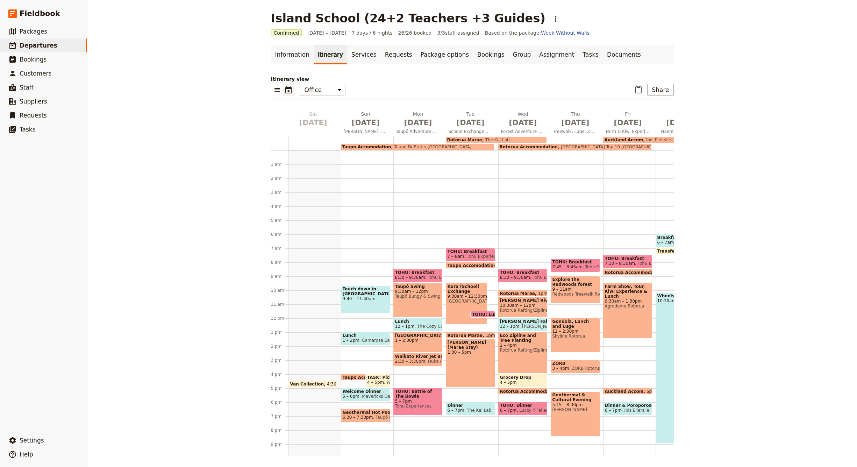
scroll to position [30, 0]
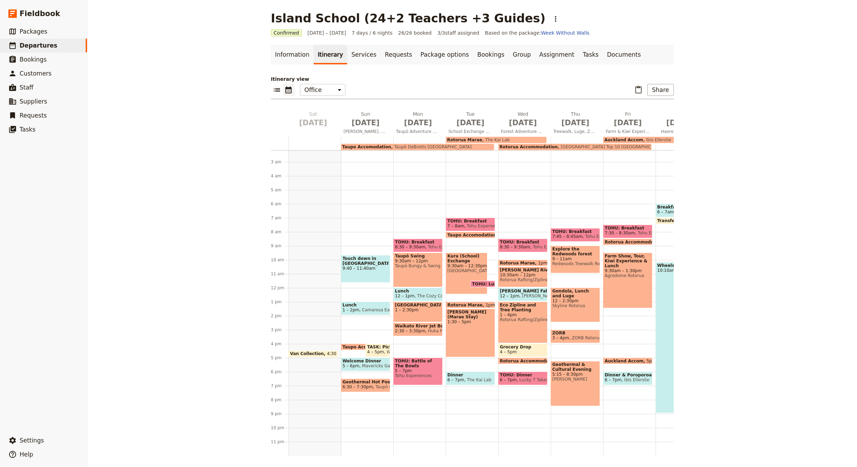
click at [385, 146] on span "Taupo Accomodation" at bounding box center [366, 146] width 49 height 5
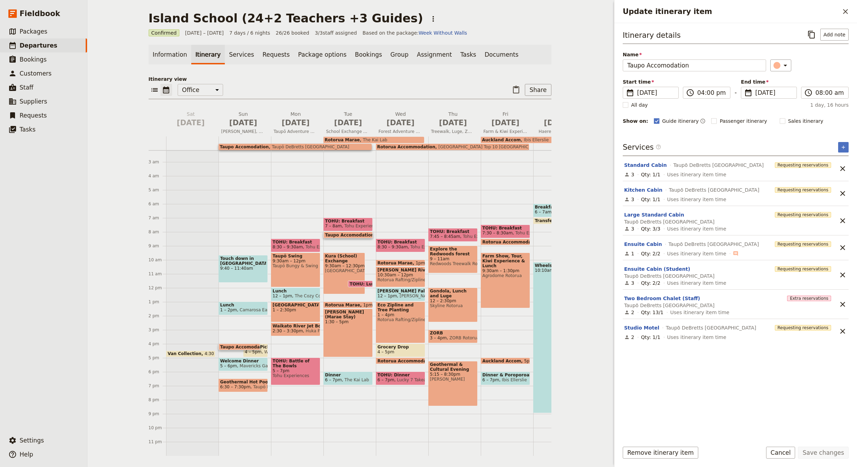
click at [521, 138] on span "Ibis Ellerslie" at bounding box center [535, 139] width 28 height 5
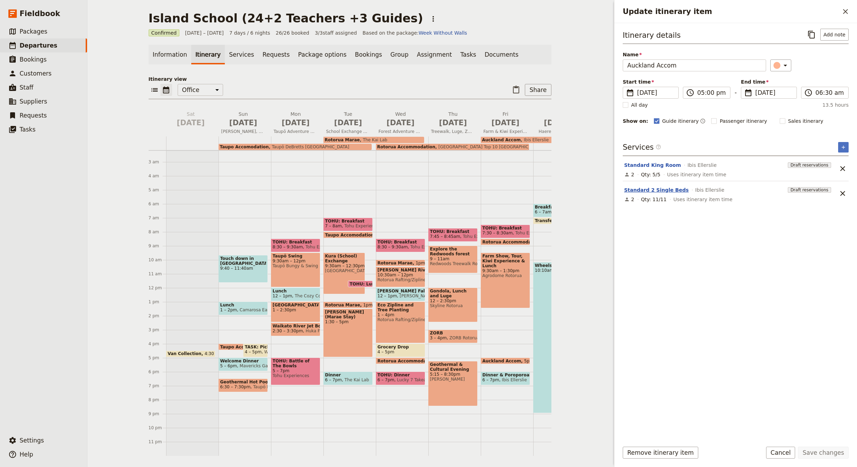
click at [658, 191] on button "Standard 2 Single Beds" at bounding box center [656, 189] width 65 height 7
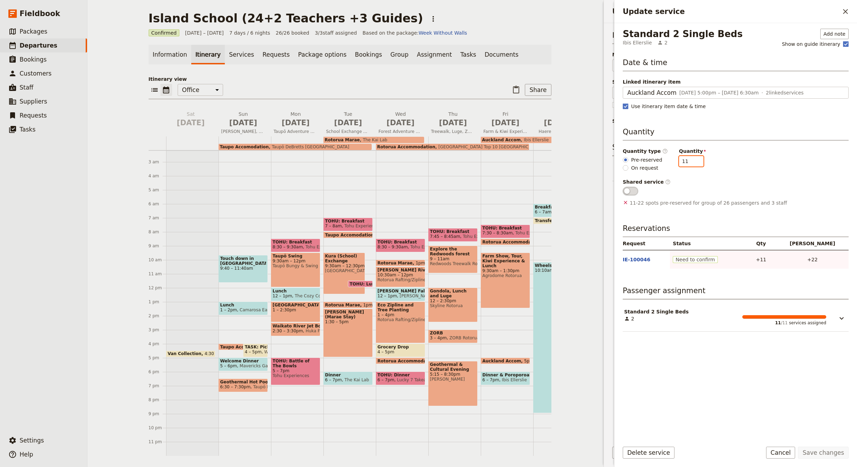
type input "12"
click at [694, 159] on input "12" at bounding box center [691, 161] width 24 height 10
click at [750, 168] on div "Quantity type ​ Pre-reserved On request Quantity 12" at bounding box center [736, 160] width 226 height 24
click at [824, 454] on button "Save changes" at bounding box center [823, 452] width 51 height 12
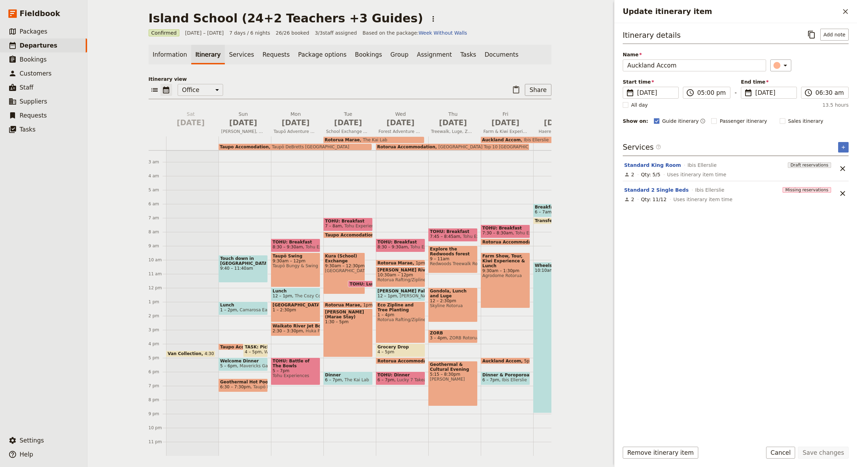
click at [448, 146] on span "Blue Lake Top 10 Holiday Park" at bounding box center [489, 146] width 108 height 5
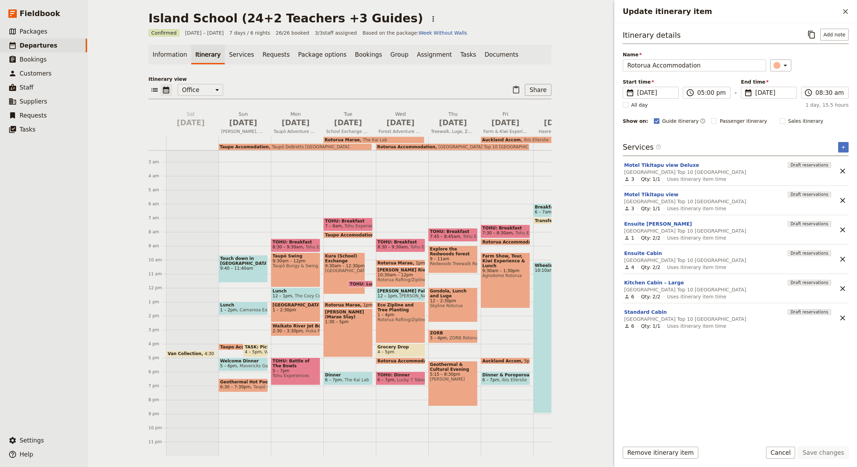
scroll to position [0, 0]
click at [272, 146] on span "Taupō DeBretts Spa Resort" at bounding box center [309, 146] width 80 height 5
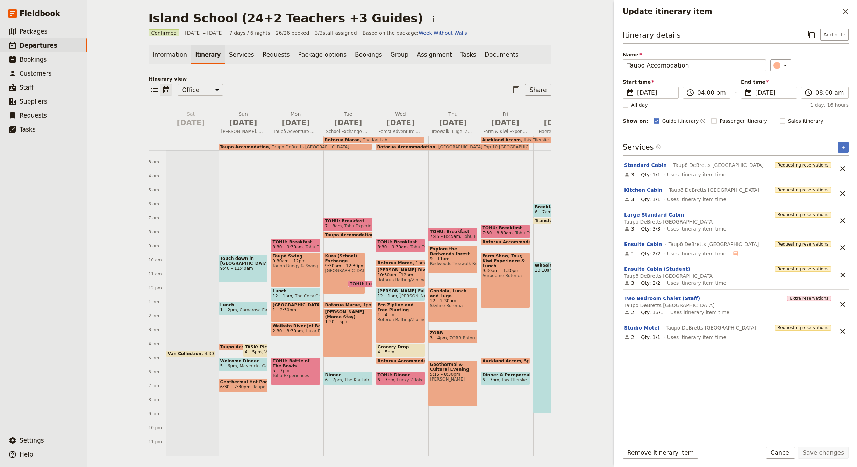
click at [526, 139] on span "Ibis Ellerslie" at bounding box center [535, 139] width 28 height 5
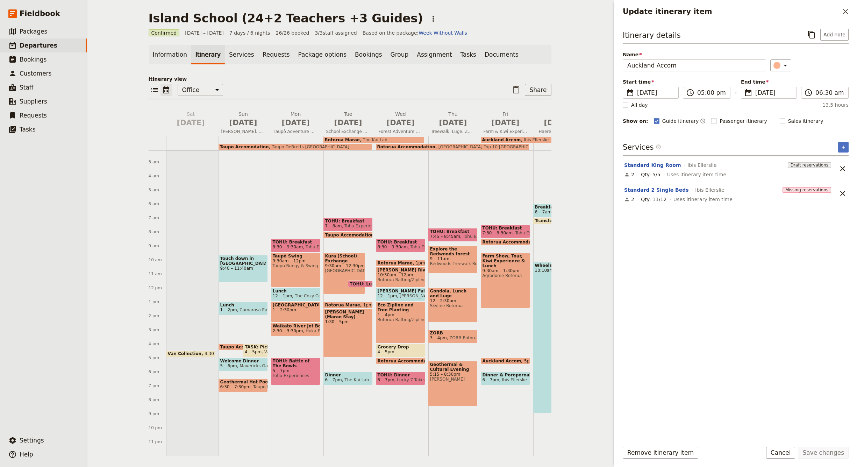
click at [462, 146] on span "Blue Lake Top 10 Holiday Park" at bounding box center [489, 146] width 108 height 5
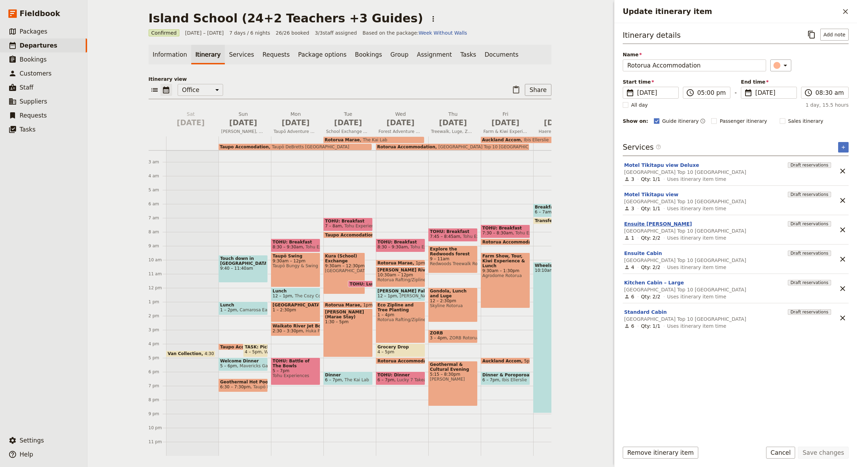
click at [656, 220] on button "Ensuite Cabin Jayco" at bounding box center [658, 223] width 68 height 7
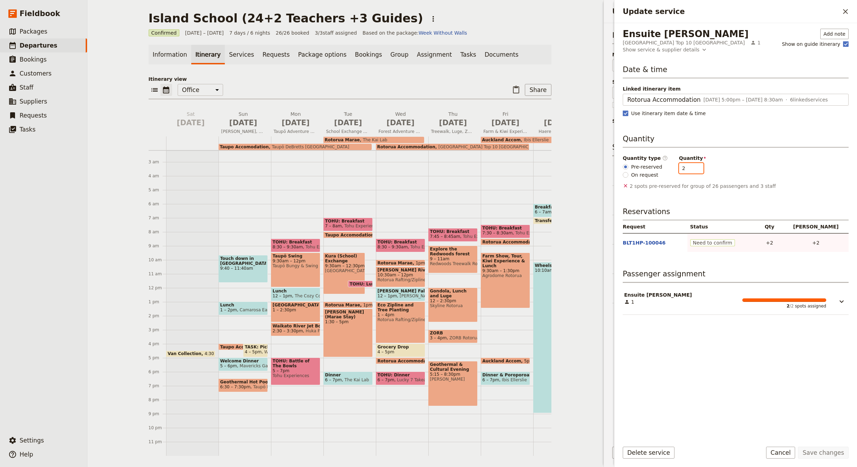
type input "1"
click at [695, 170] on input "1" at bounding box center [691, 168] width 24 height 10
click at [829, 454] on button "Save changes" at bounding box center [823, 452] width 51 height 12
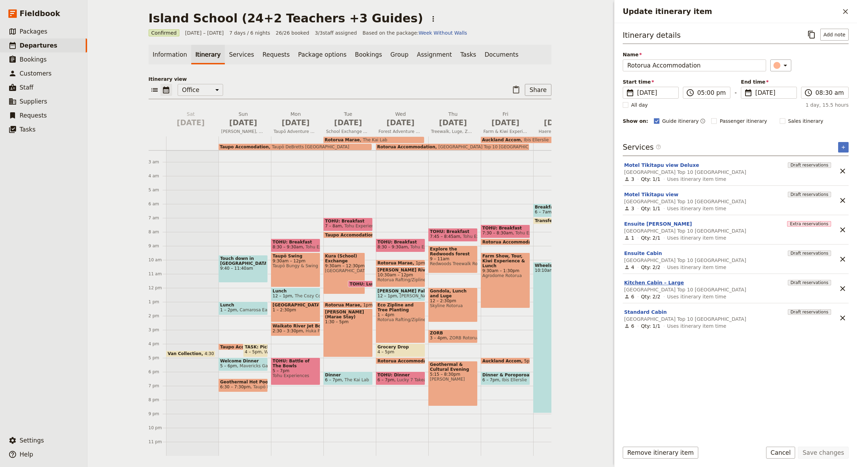
click at [663, 279] on button "Kitchen Cabin – Large" at bounding box center [654, 282] width 60 height 7
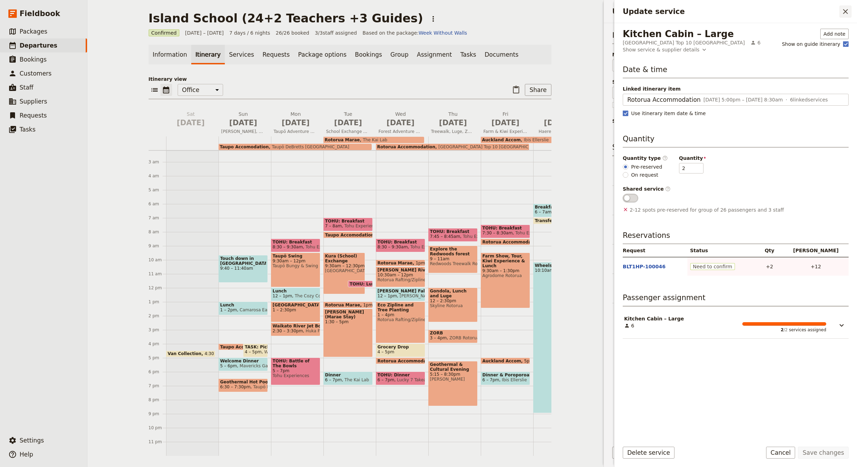
click at [845, 11] on icon "Close drawer" at bounding box center [845, 11] width 5 height 5
